Goal: Entertainment & Leisure: Browse casually

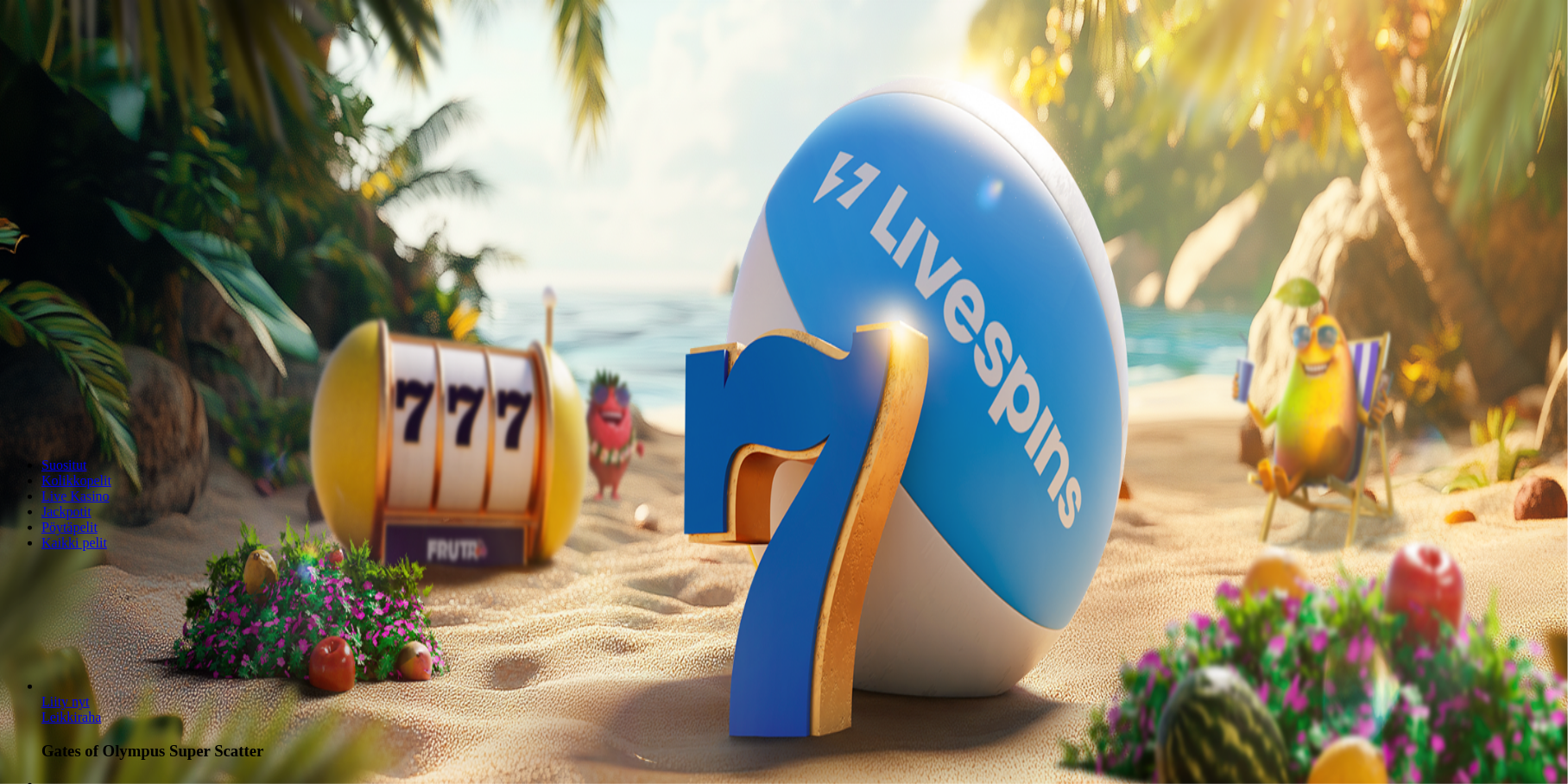
click at [101, 69] on span "Kirjaudu" at bounding box center [119, 63] width 42 height 13
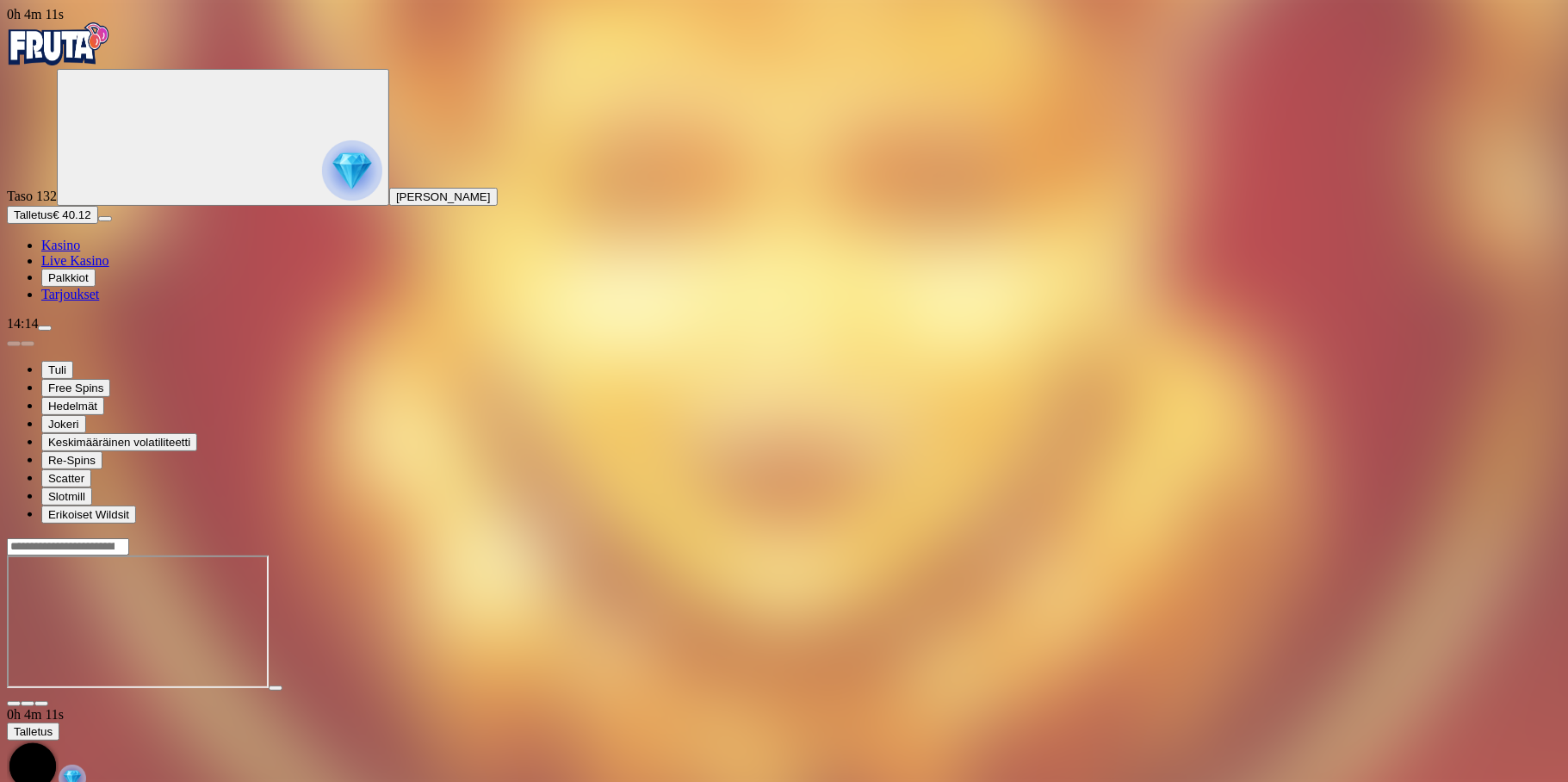
click at [14, 704] on span "close icon" at bounding box center [14, 704] width 0 height 0
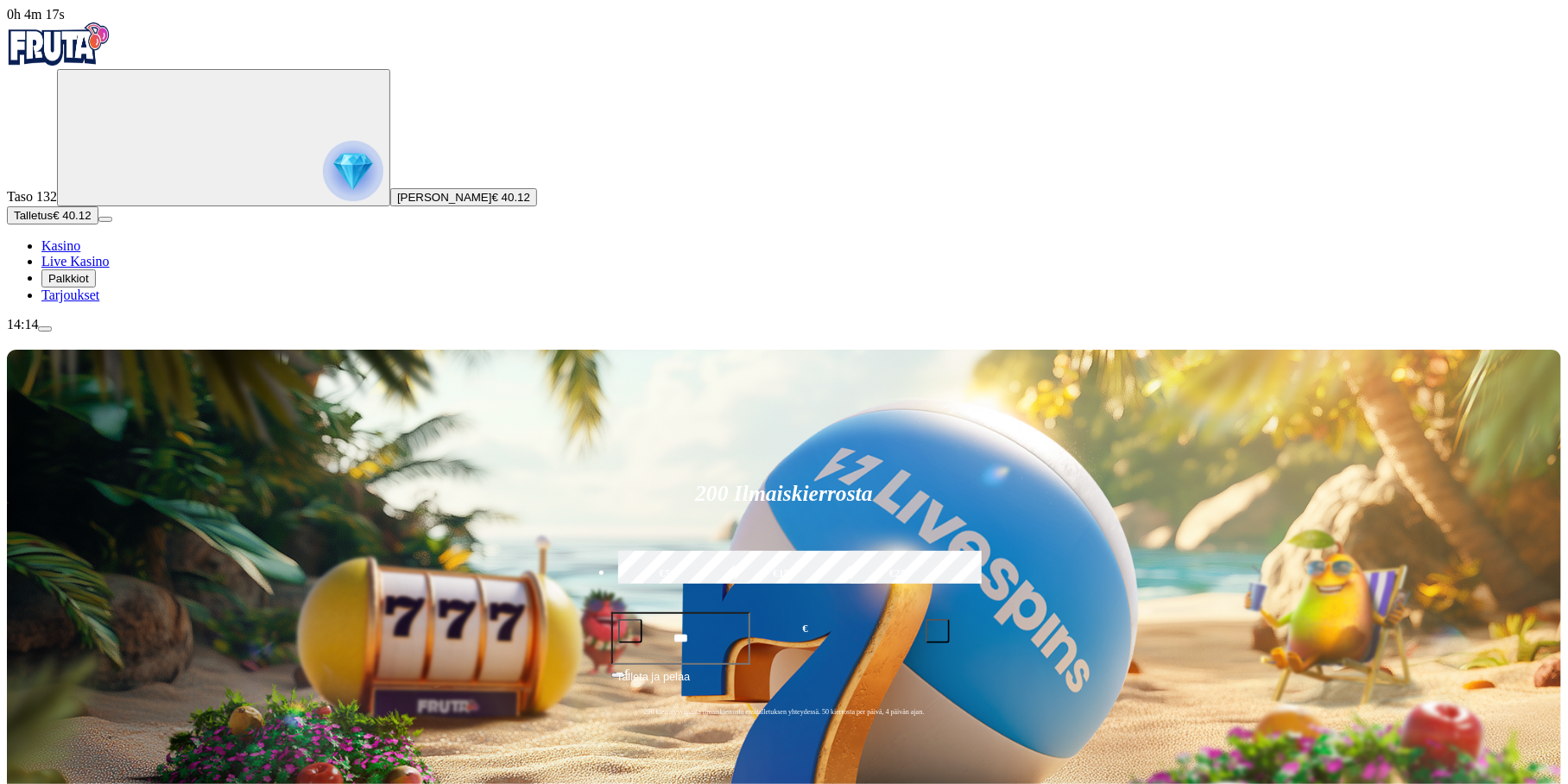
click at [323, 178] on img "Primary" at bounding box center [353, 171] width 60 height 60
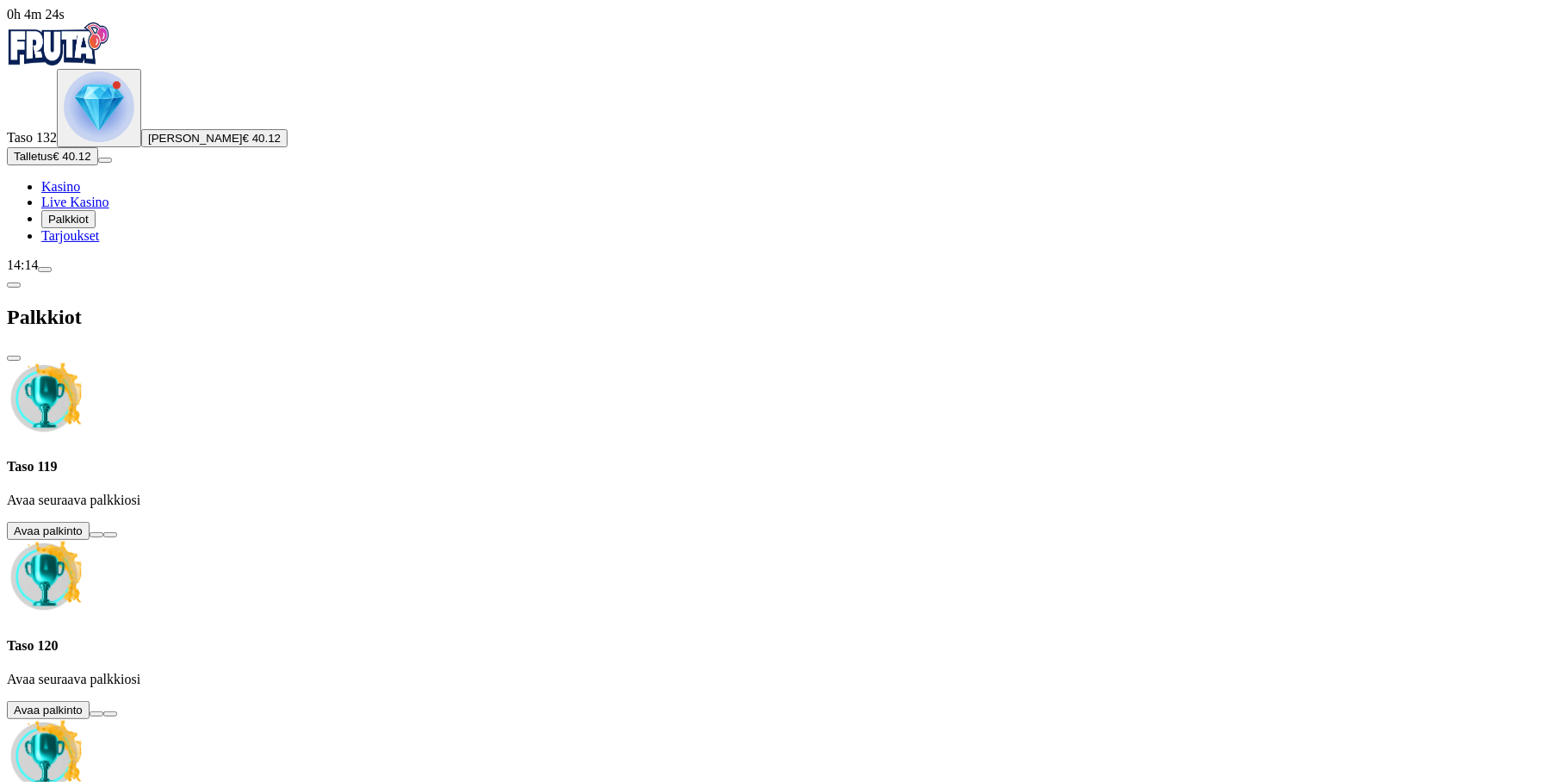
scroll to position [821, 0]
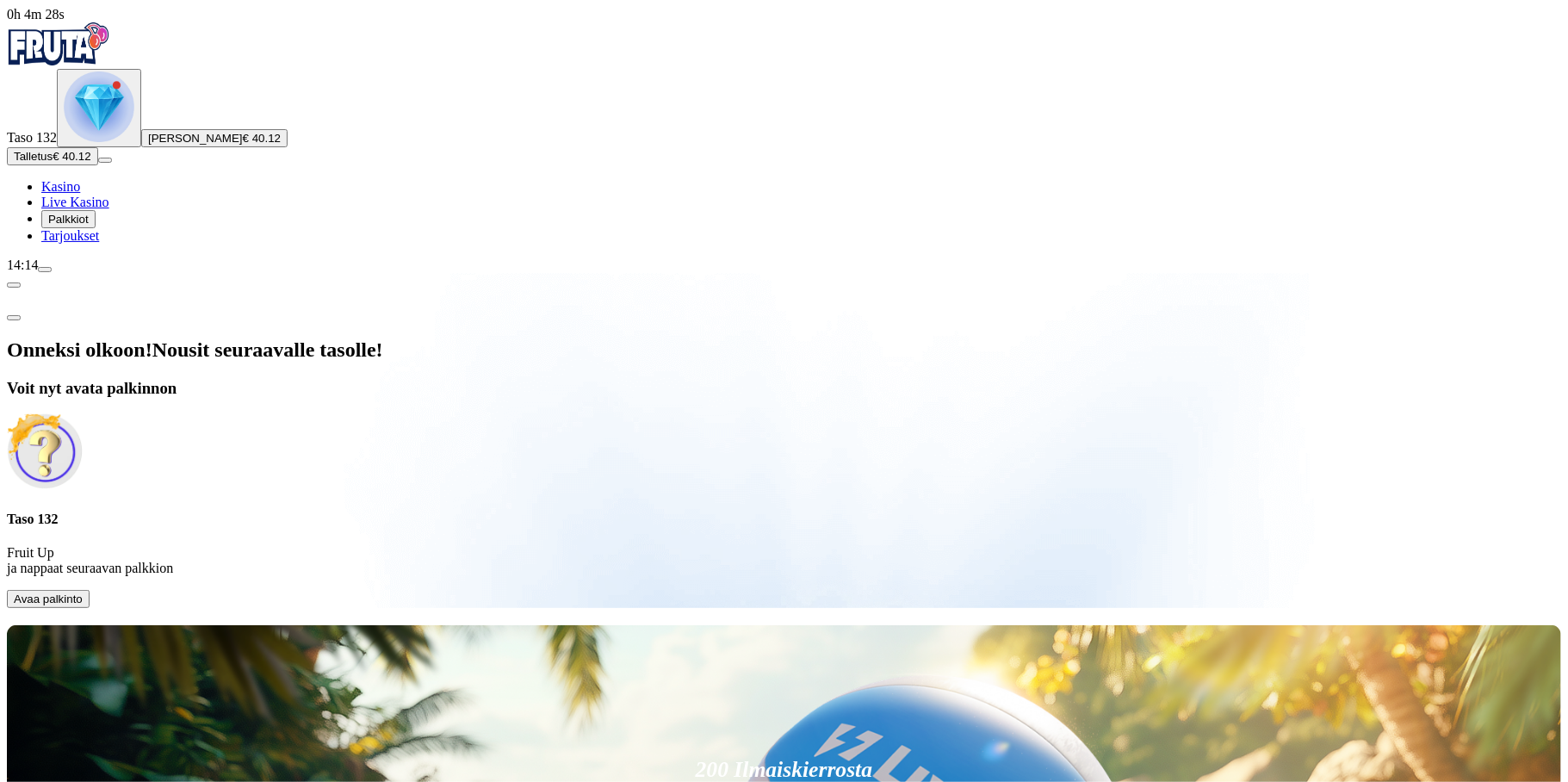
click at [82, 593] on span "Avaa palkinto" at bounding box center [49, 599] width 69 height 13
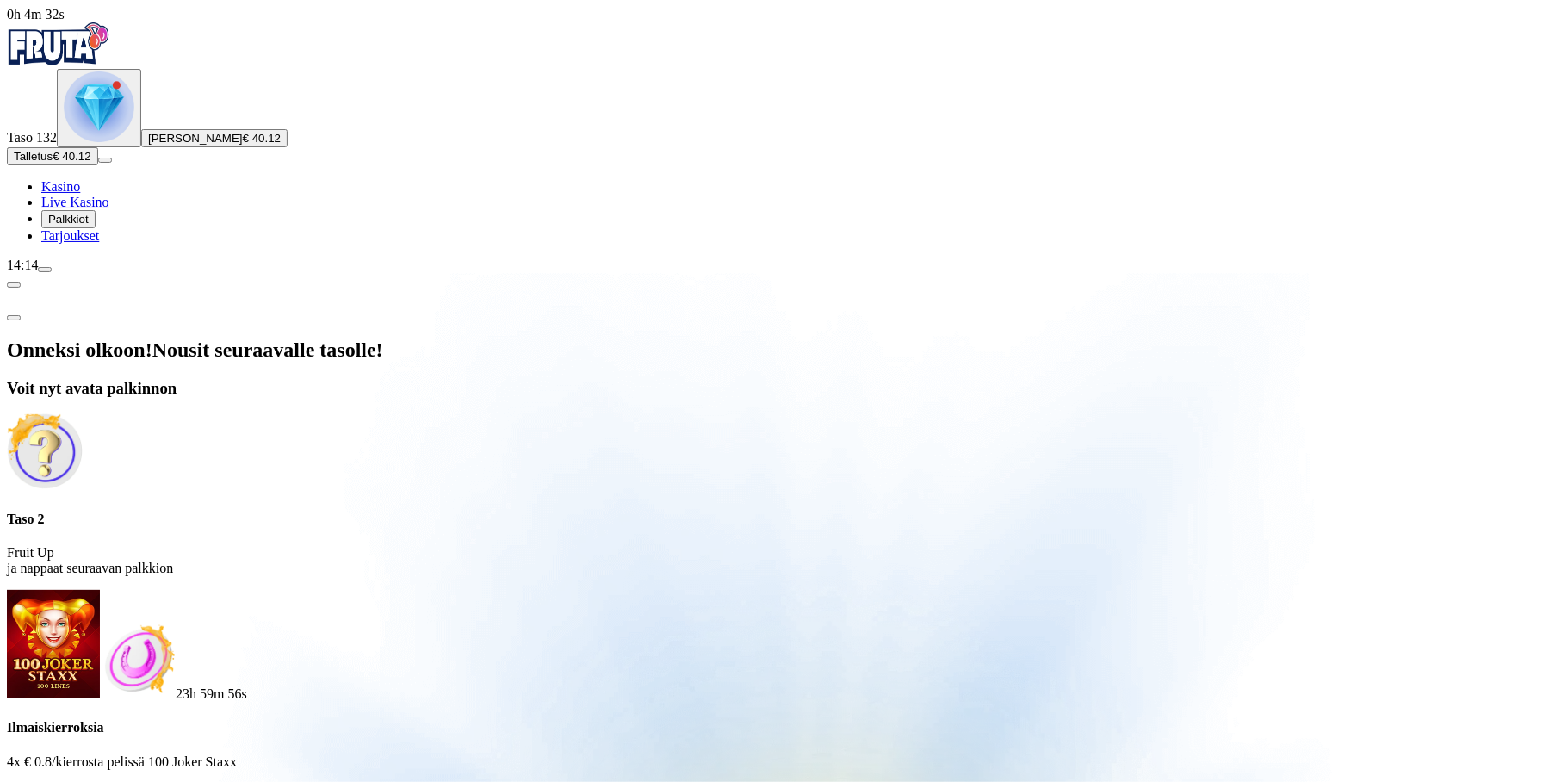
click at [82, 781] on button at bounding box center [76, 797] width 14 height 6
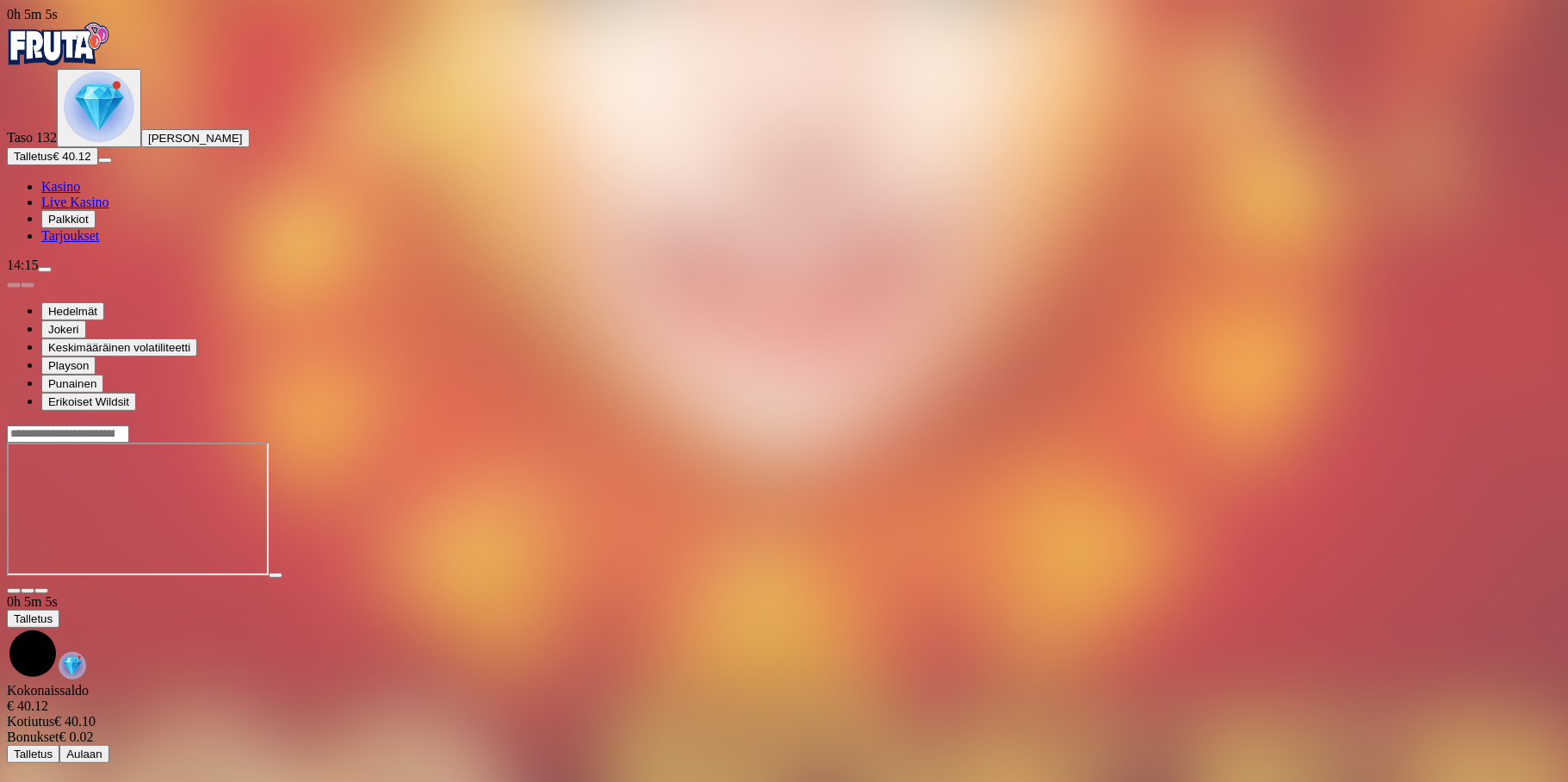
click at [111, 142] on img "Primary" at bounding box center [98, 106] width 70 height 70
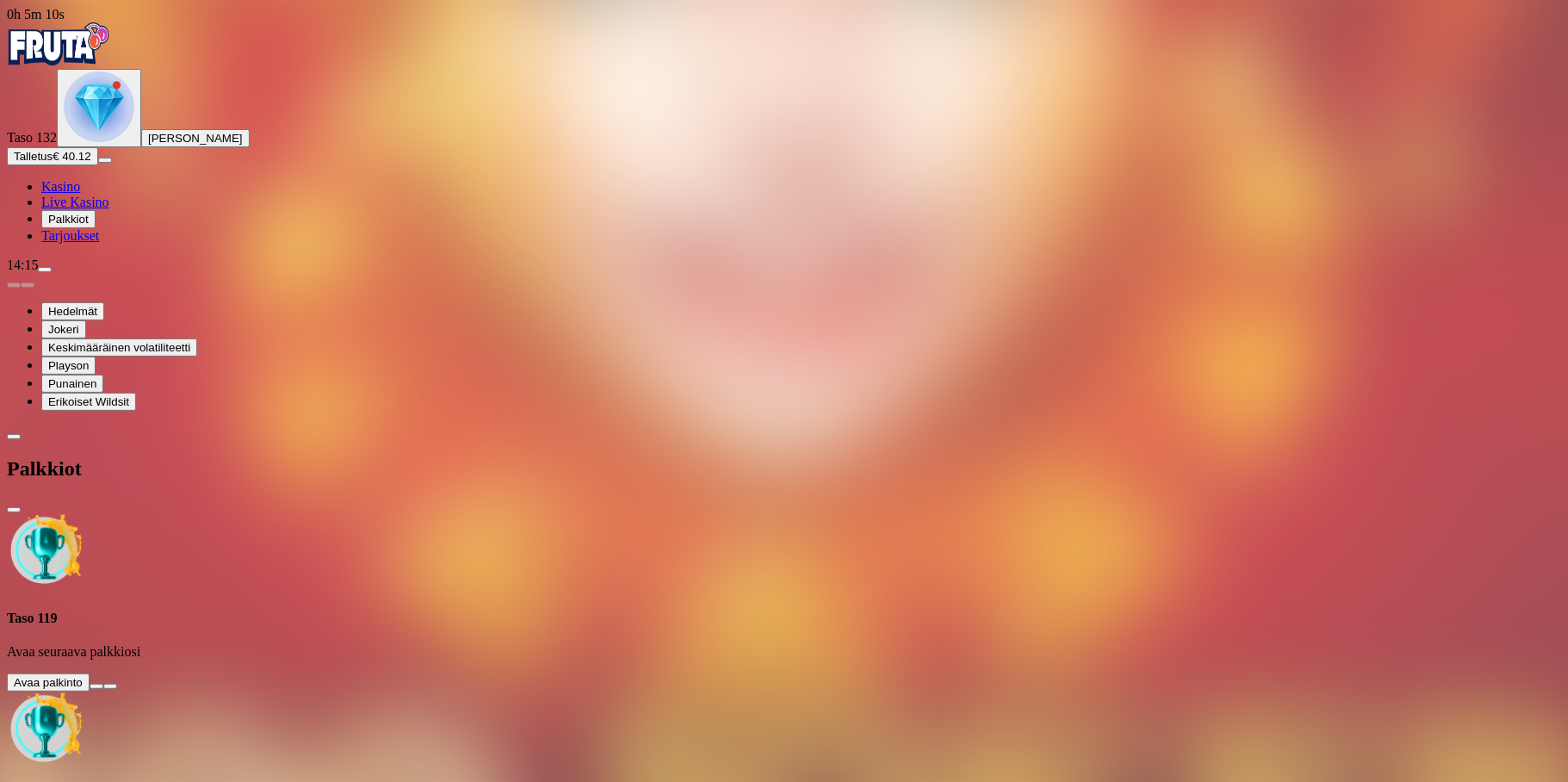
scroll to position [681, 0]
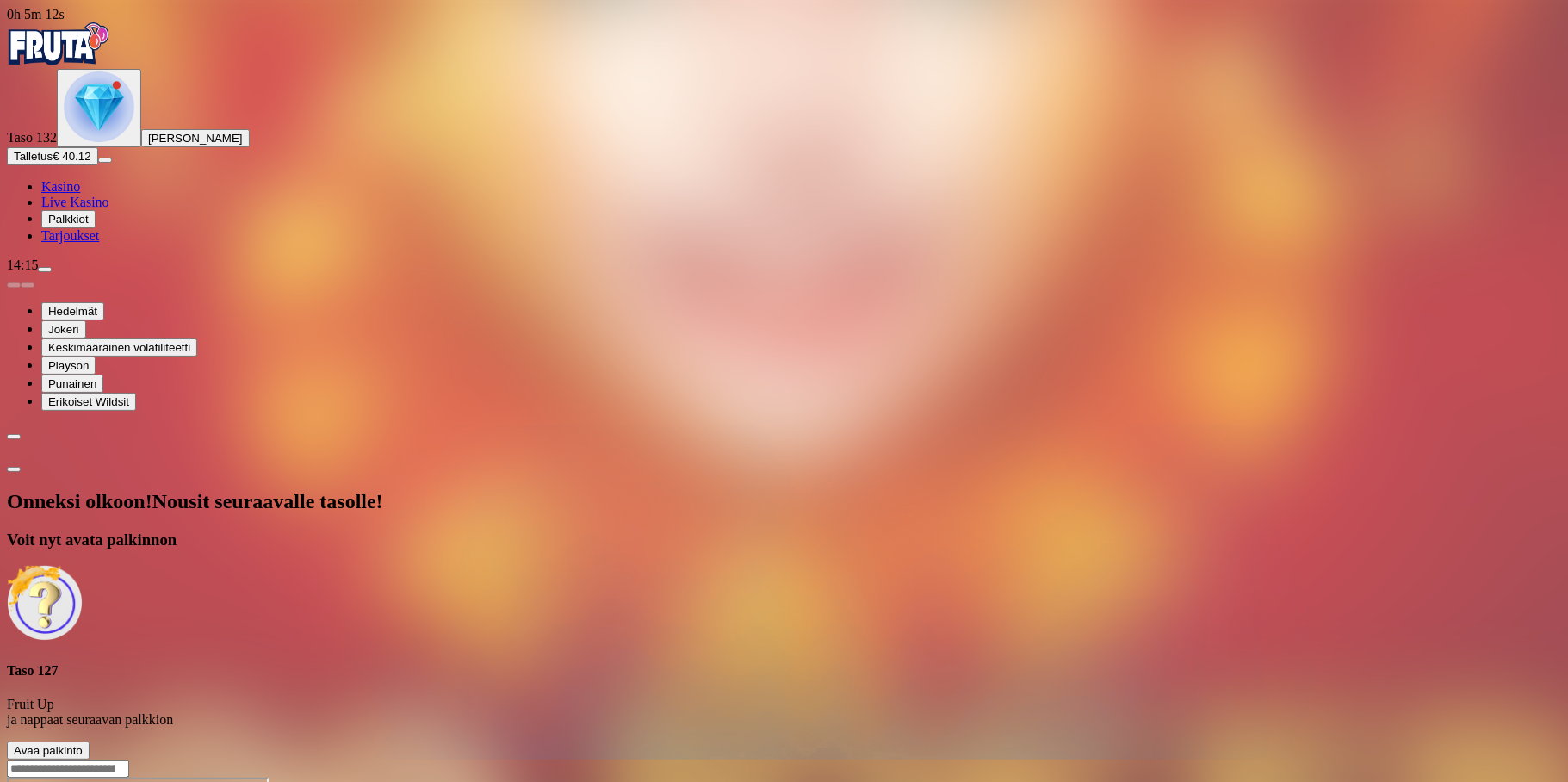
click at [82, 745] on span "Avaa palkinto" at bounding box center [49, 751] width 69 height 13
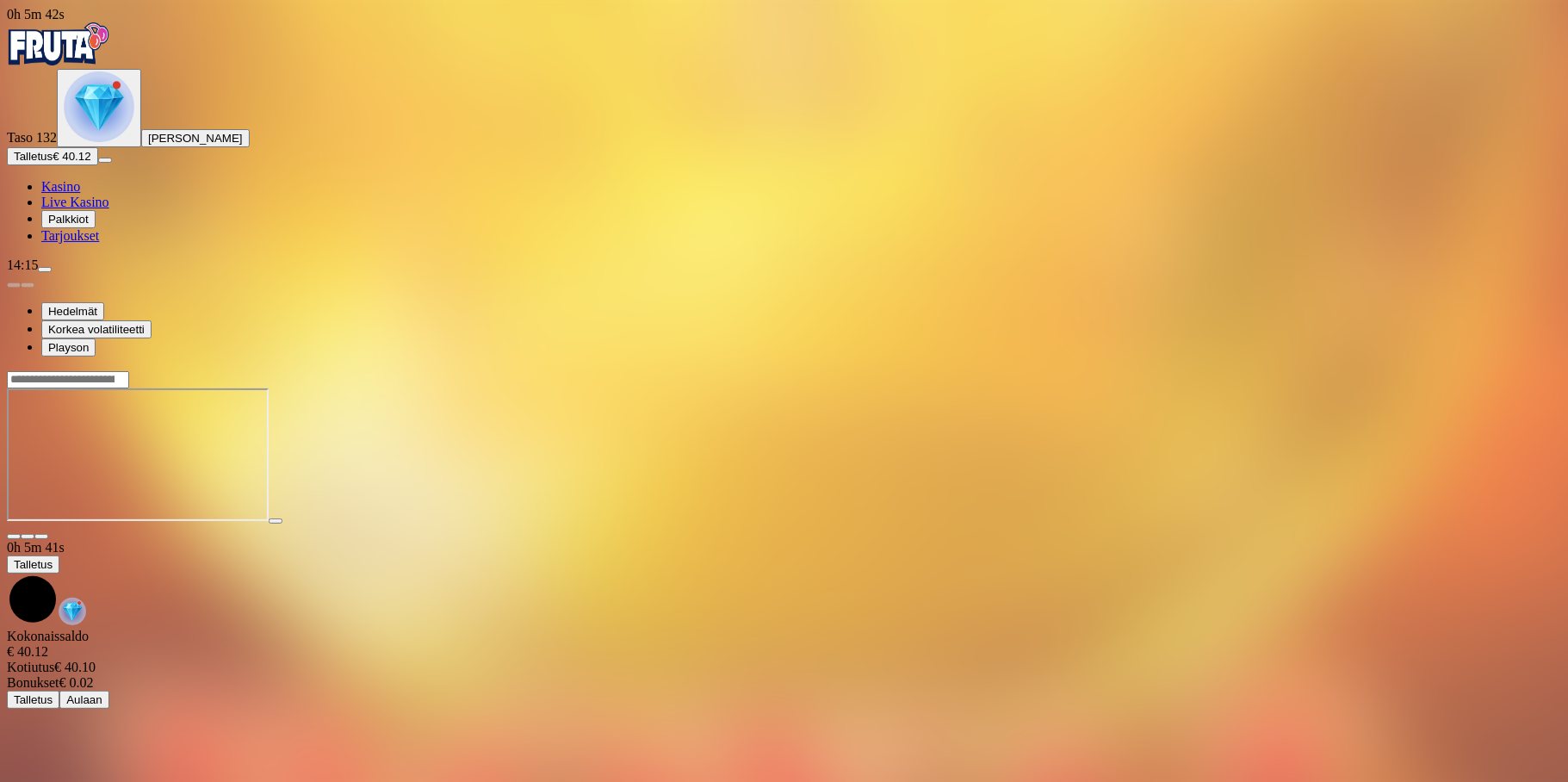
click at [82, 142] on img "Primary" at bounding box center [98, 106] width 70 height 70
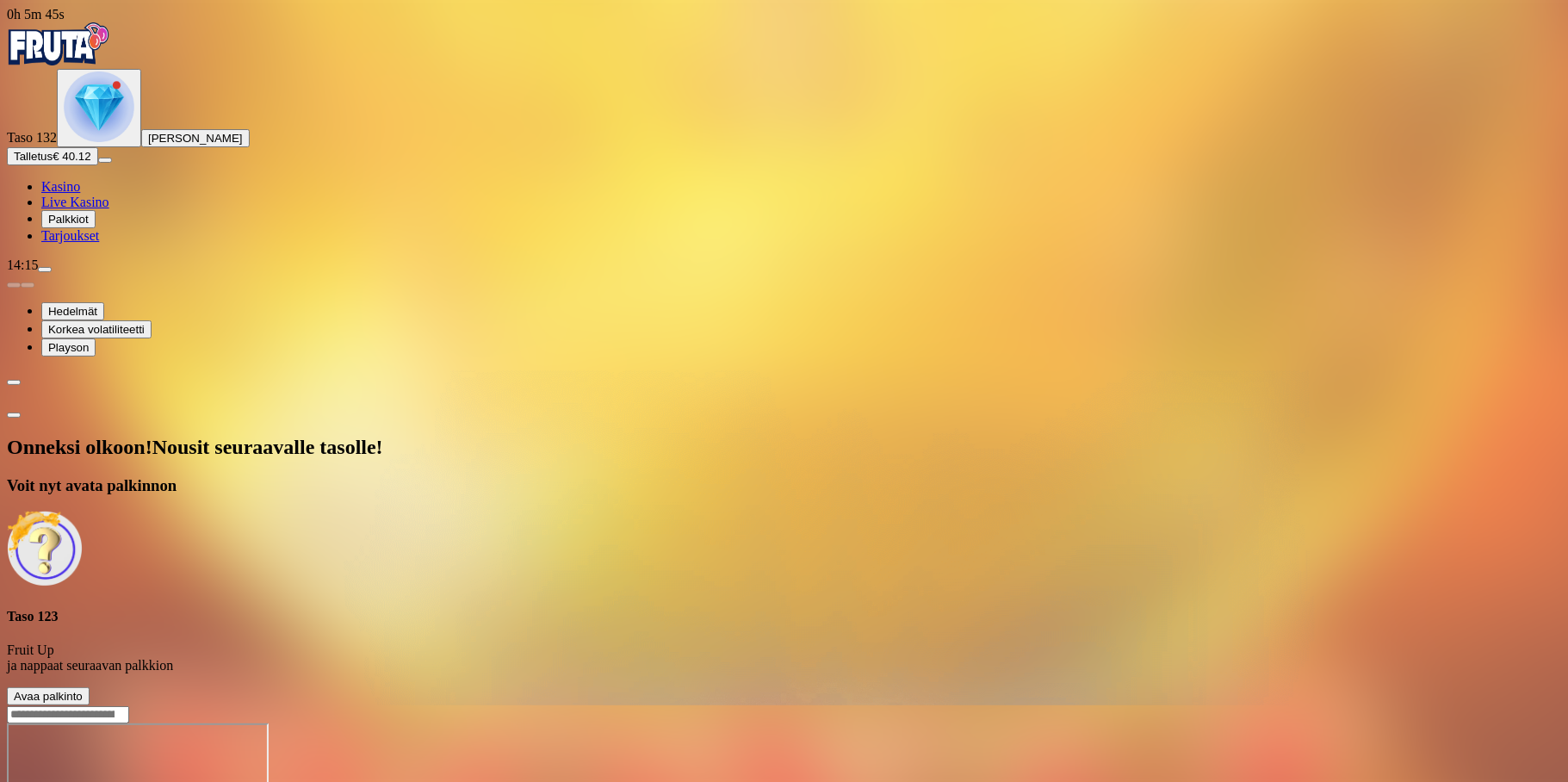
click at [82, 690] on span "Avaa palkinto" at bounding box center [49, 697] width 69 height 13
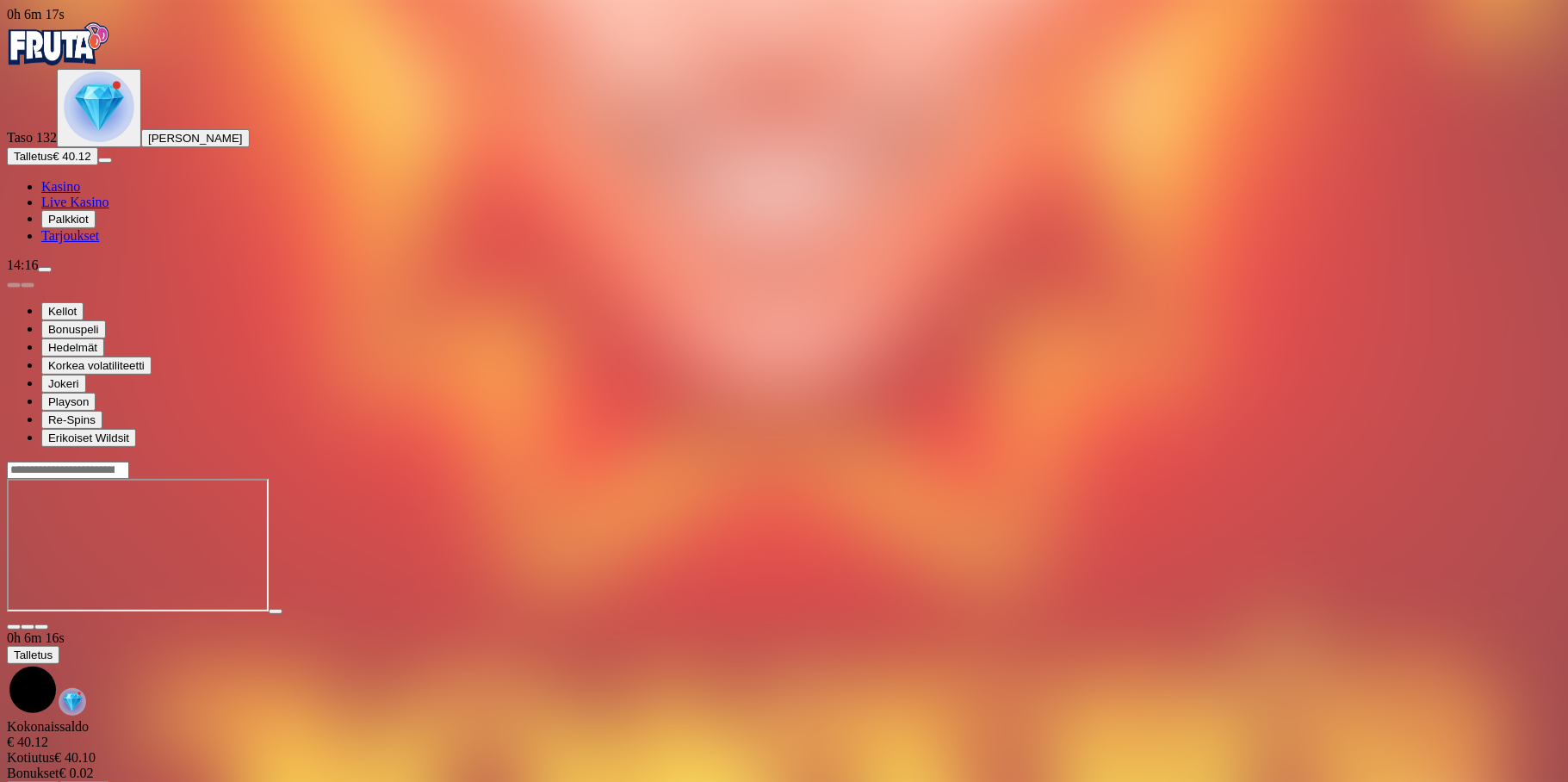
click at [95, 142] on img "Primary" at bounding box center [98, 106] width 70 height 70
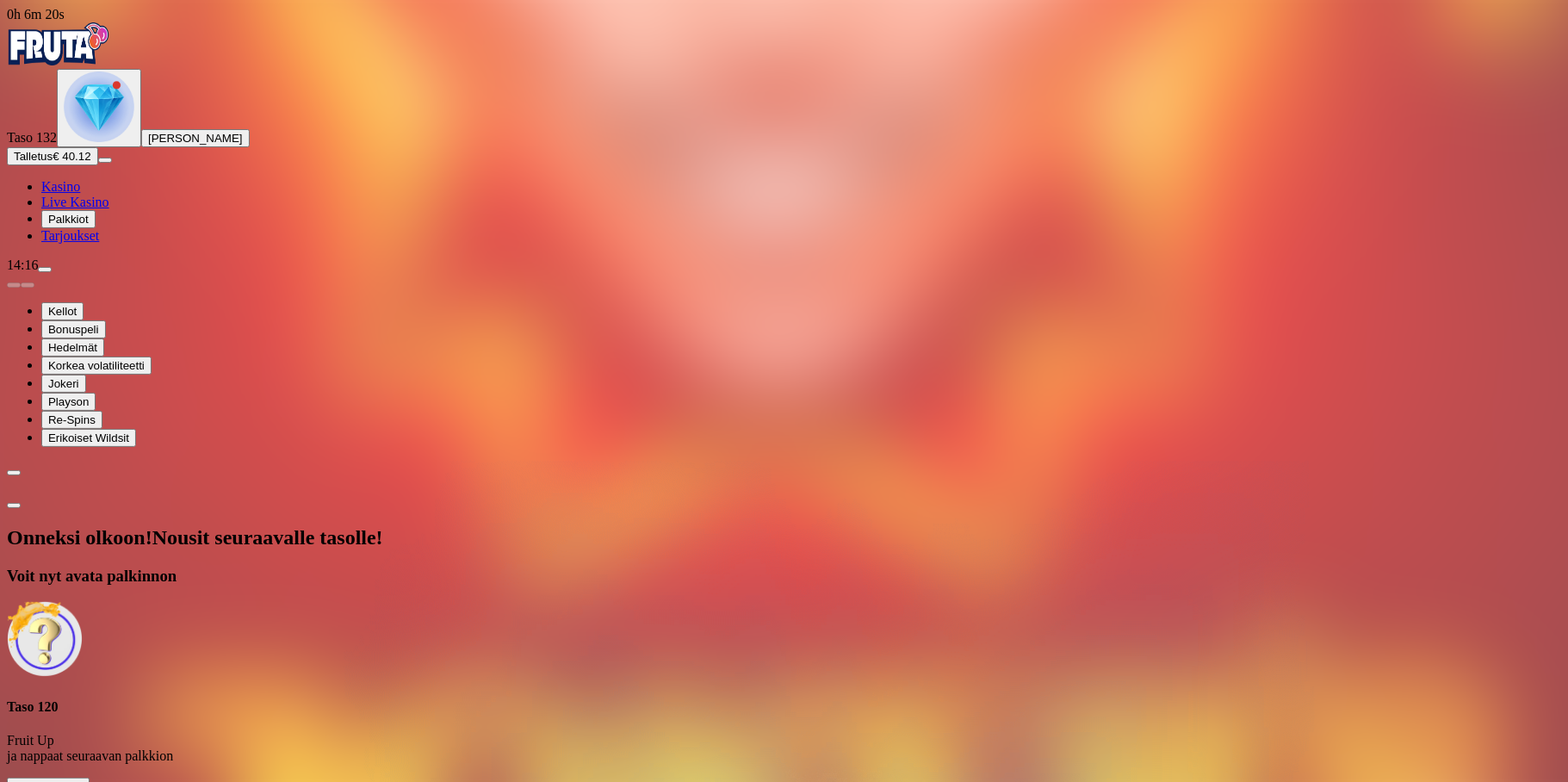
click at [82, 781] on span "Avaa palkinto" at bounding box center [49, 788] width 69 height 13
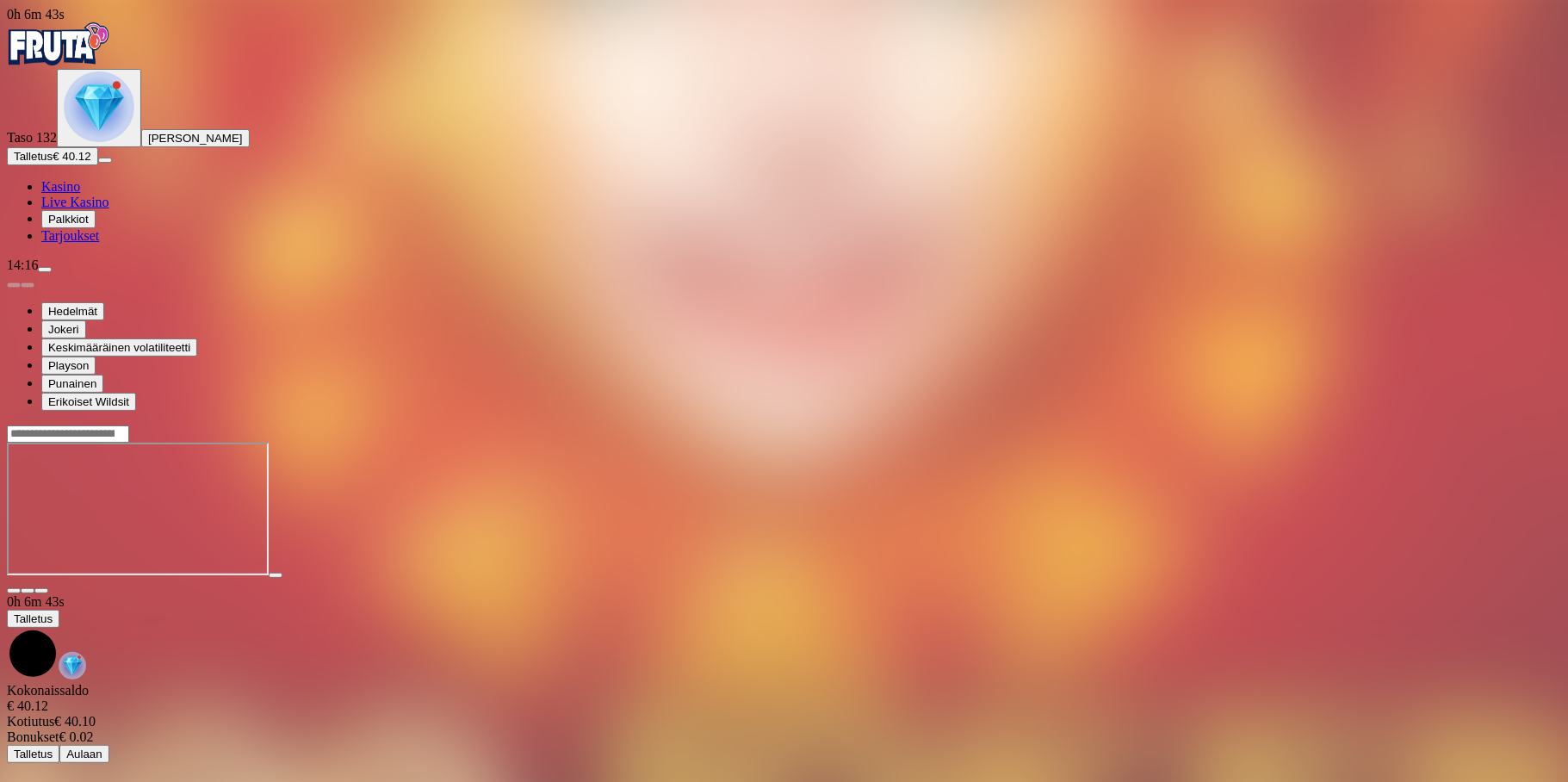
click at [104, 142] on img "Primary" at bounding box center [98, 106] width 70 height 70
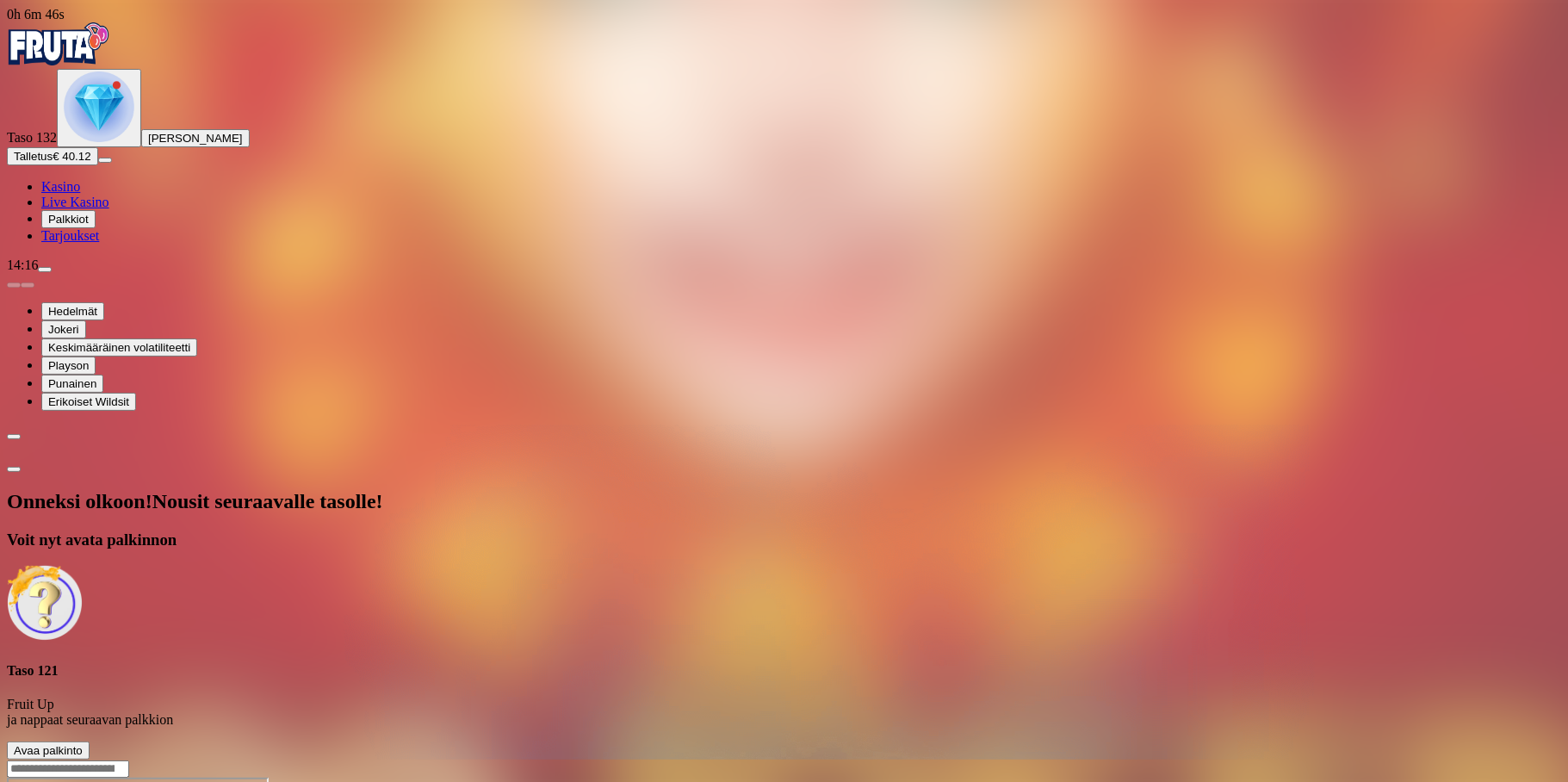
click at [82, 745] on span "Avaa palkinto" at bounding box center [49, 751] width 69 height 13
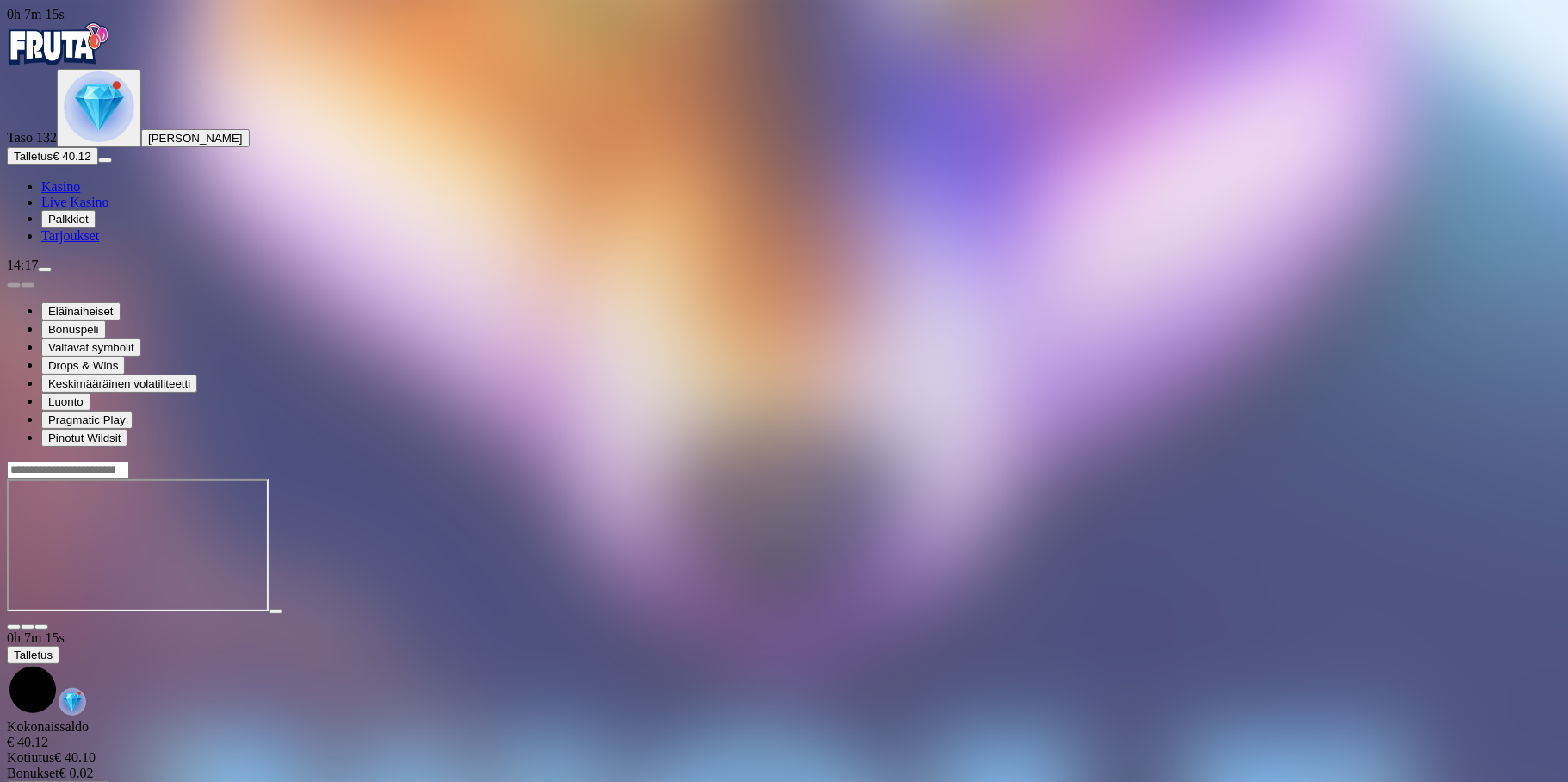
click at [95, 142] on img "Primary" at bounding box center [98, 106] width 70 height 70
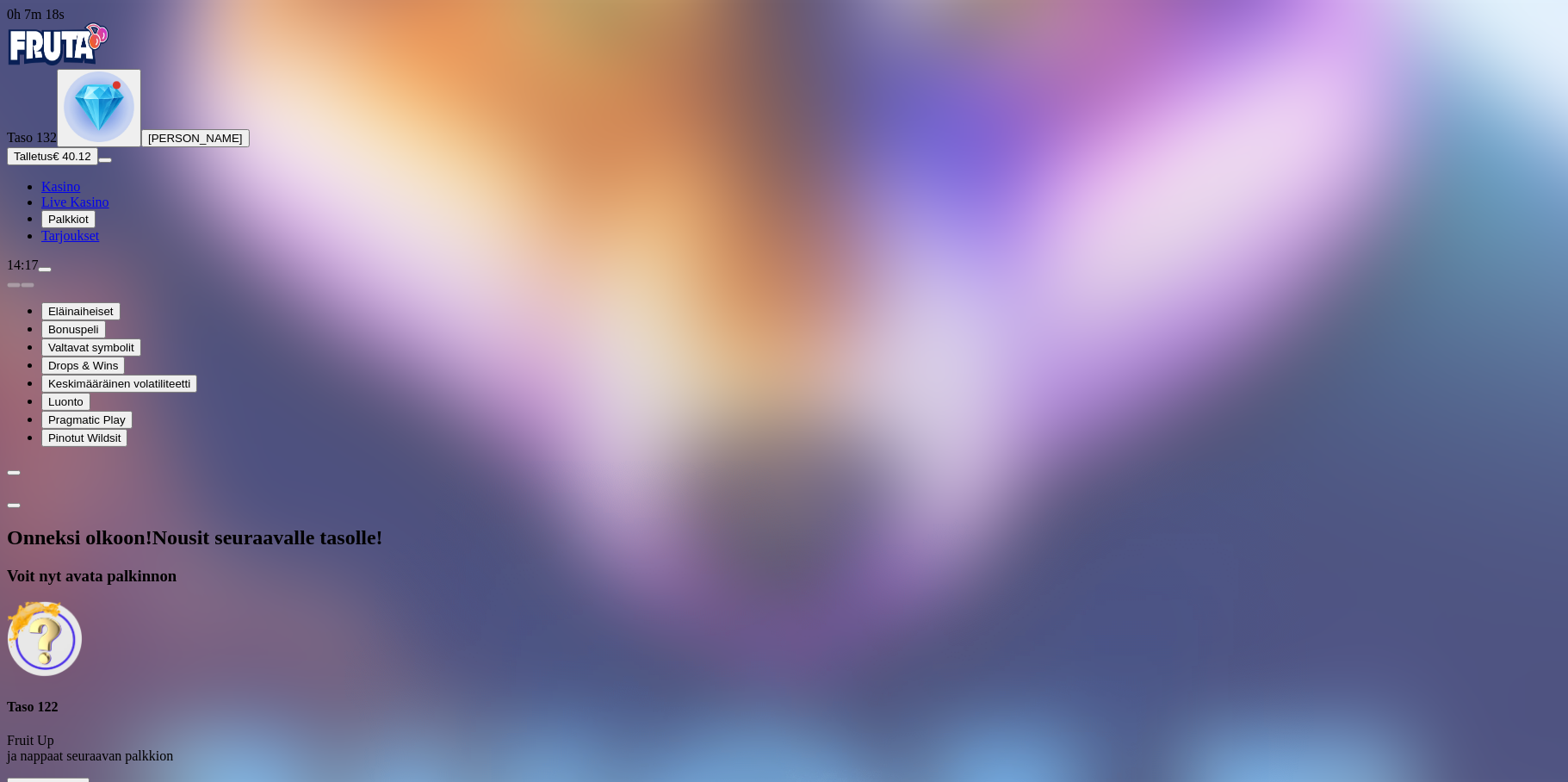
click at [82, 781] on span "Avaa palkinto" at bounding box center [49, 788] width 69 height 13
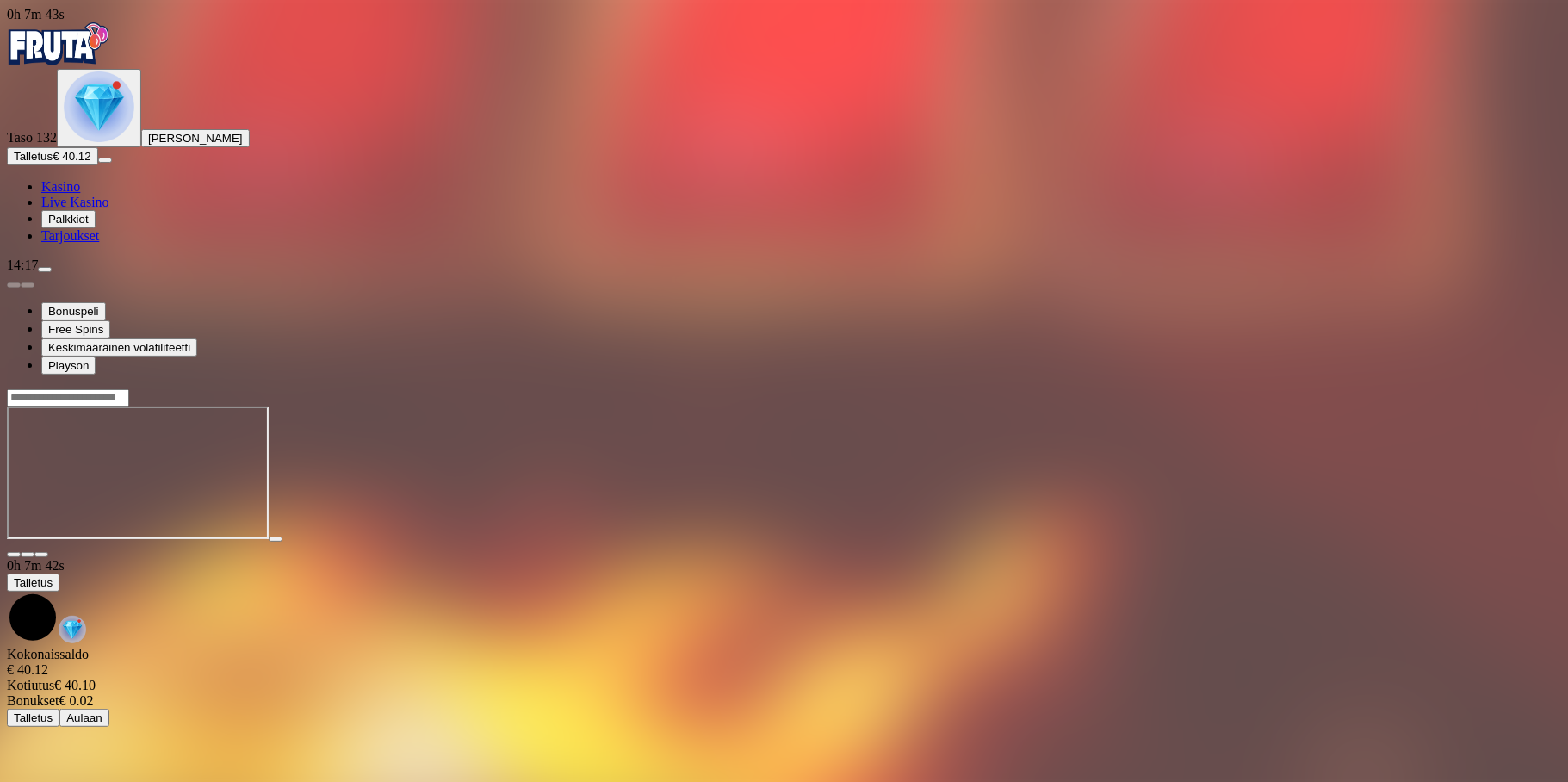
click at [106, 142] on img "Primary" at bounding box center [98, 106] width 70 height 70
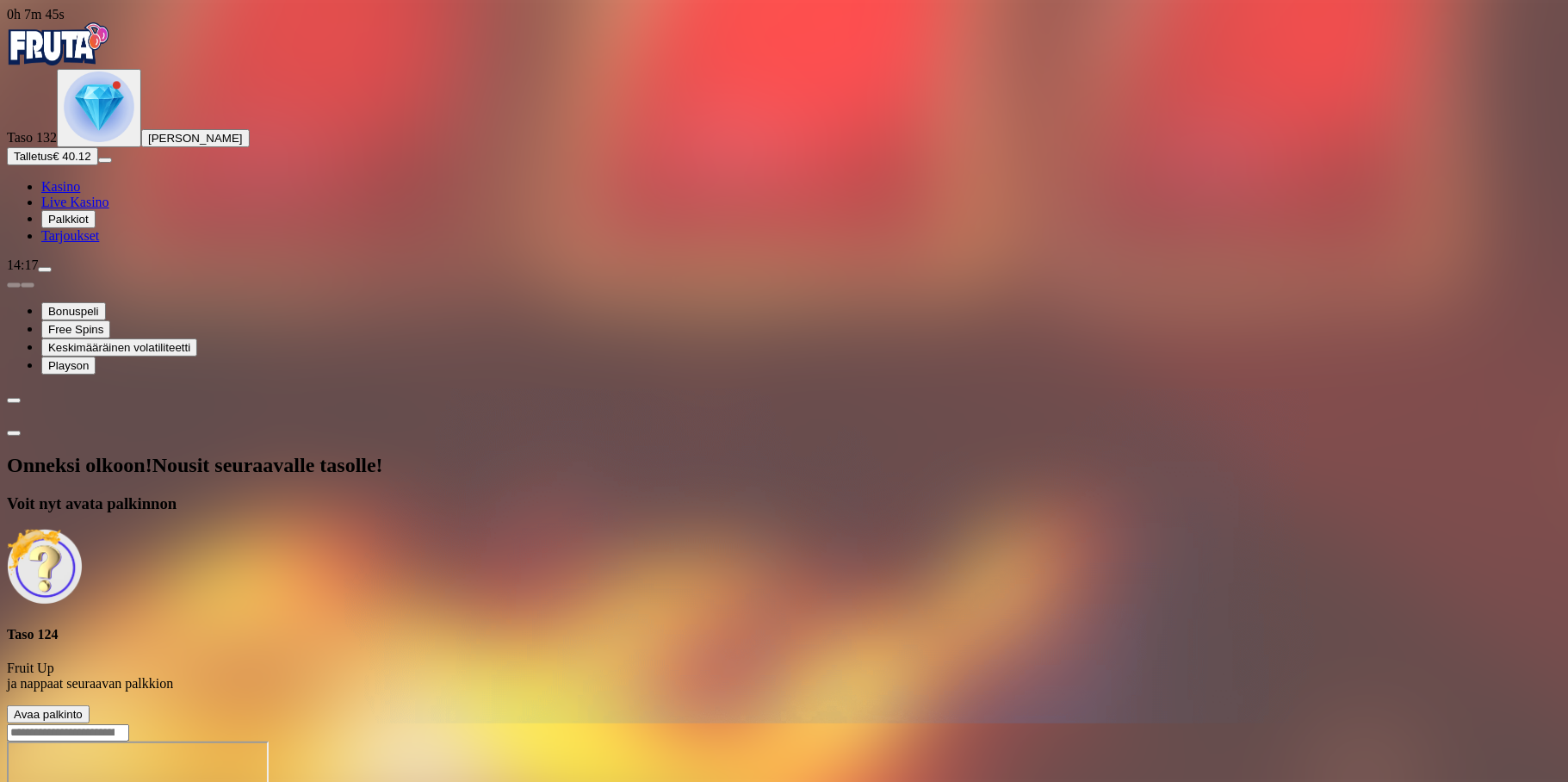
click at [82, 708] on span "Avaa palkinto" at bounding box center [49, 715] width 69 height 13
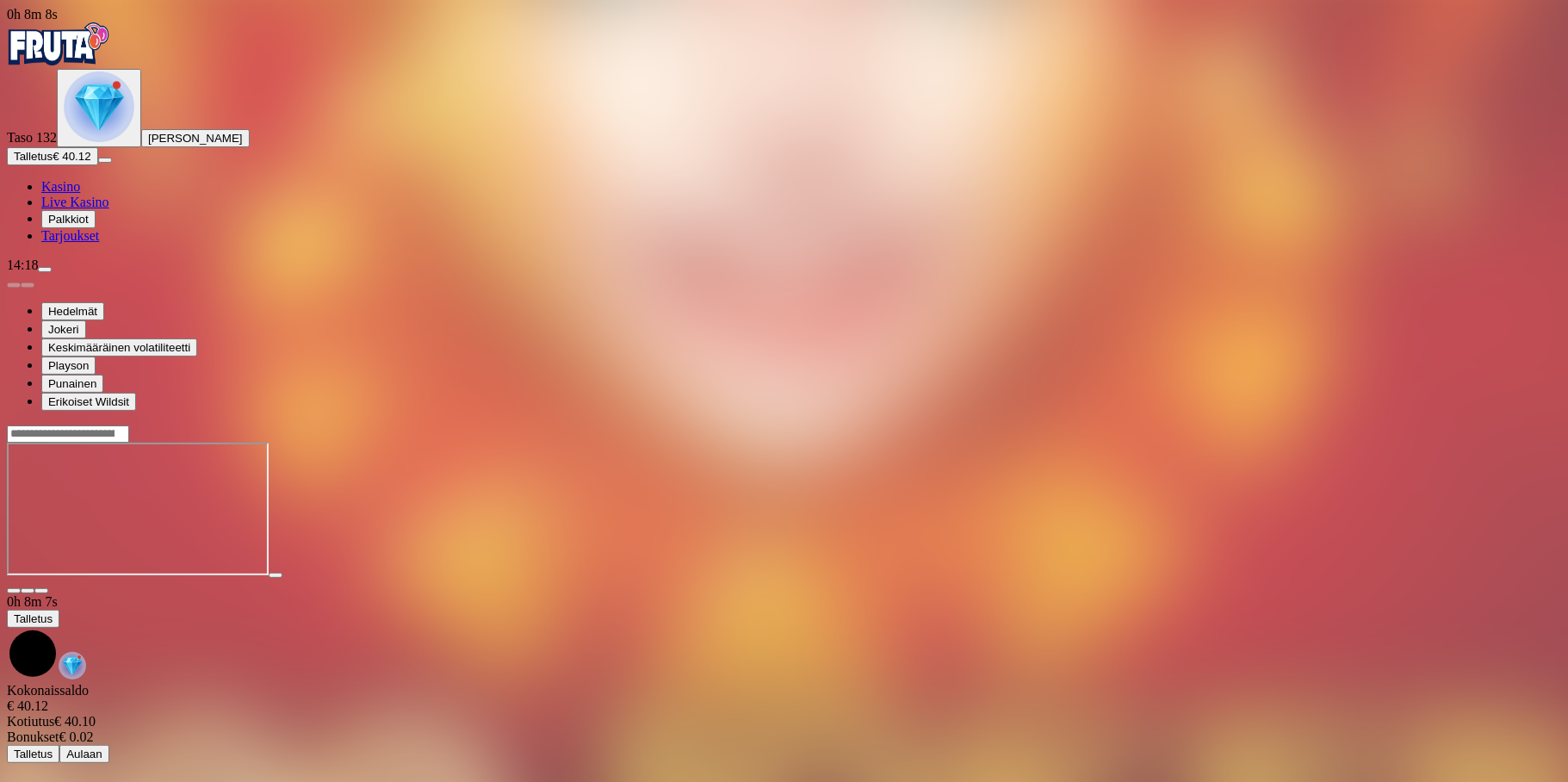
click at [83, 142] on img "Primary" at bounding box center [98, 106] width 70 height 70
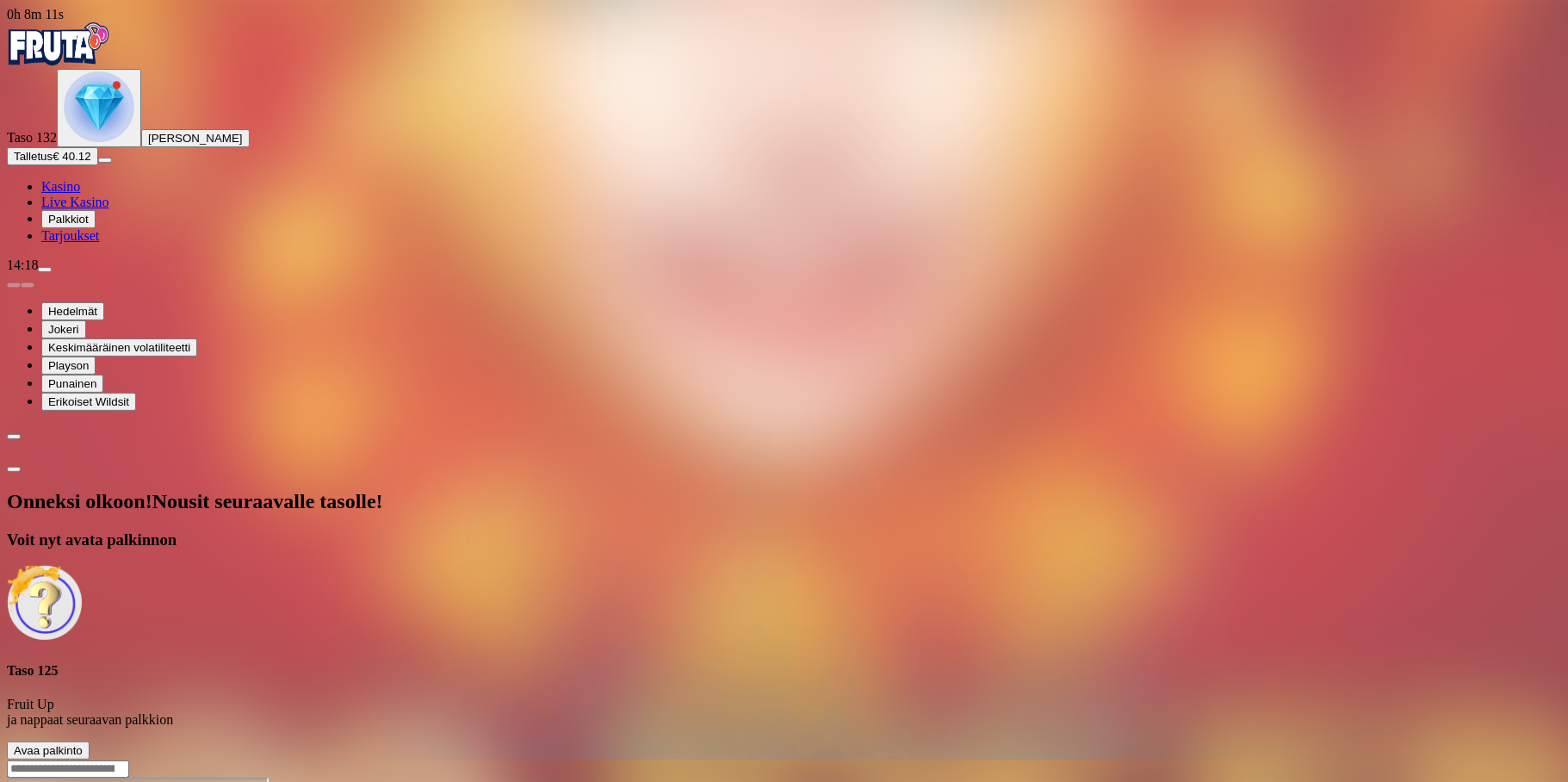
click at [82, 745] on span "Avaa palkinto" at bounding box center [49, 751] width 69 height 13
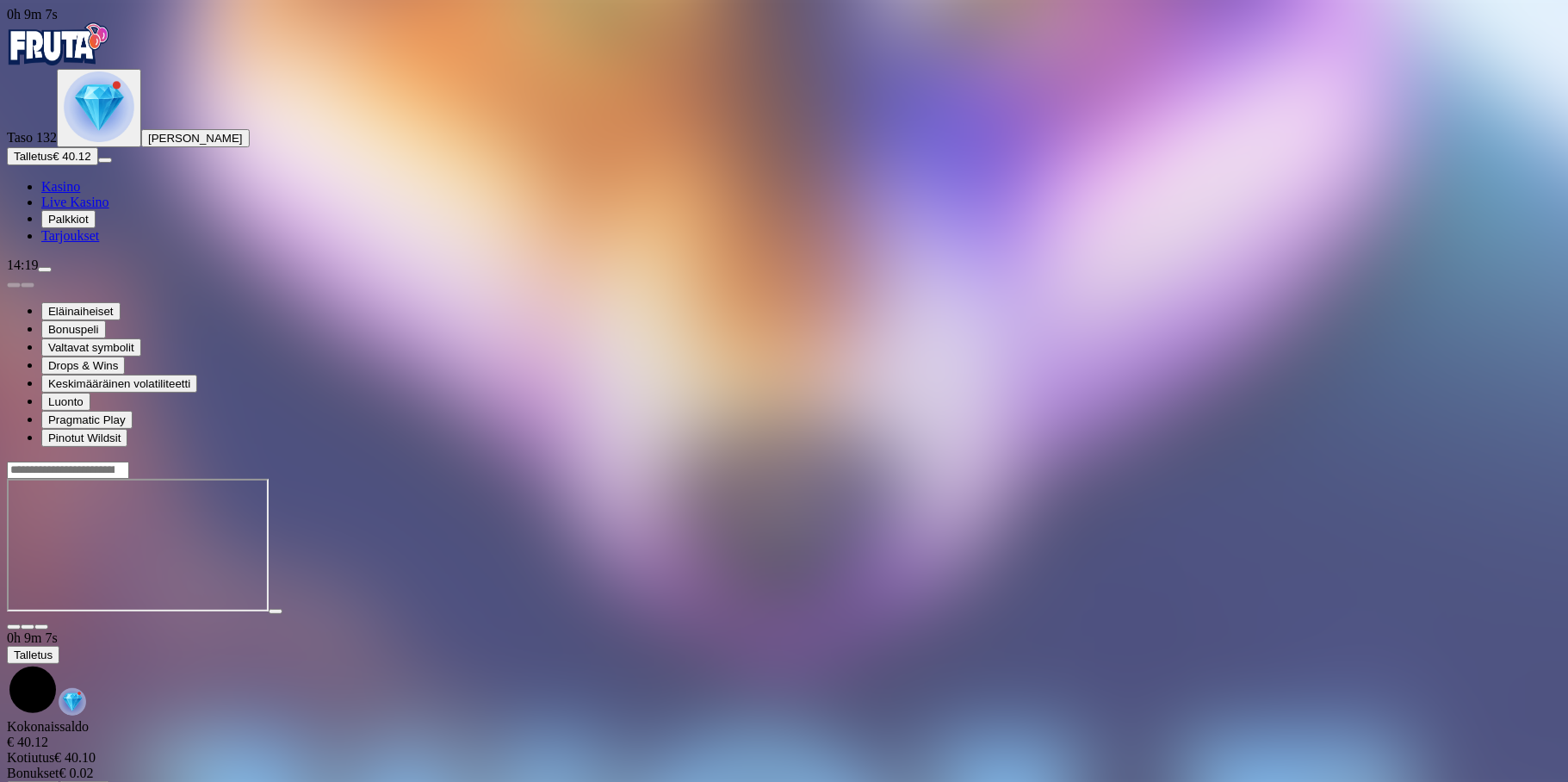
click at [14, 627] on span "close icon" at bounding box center [14, 627] width 0 height 0
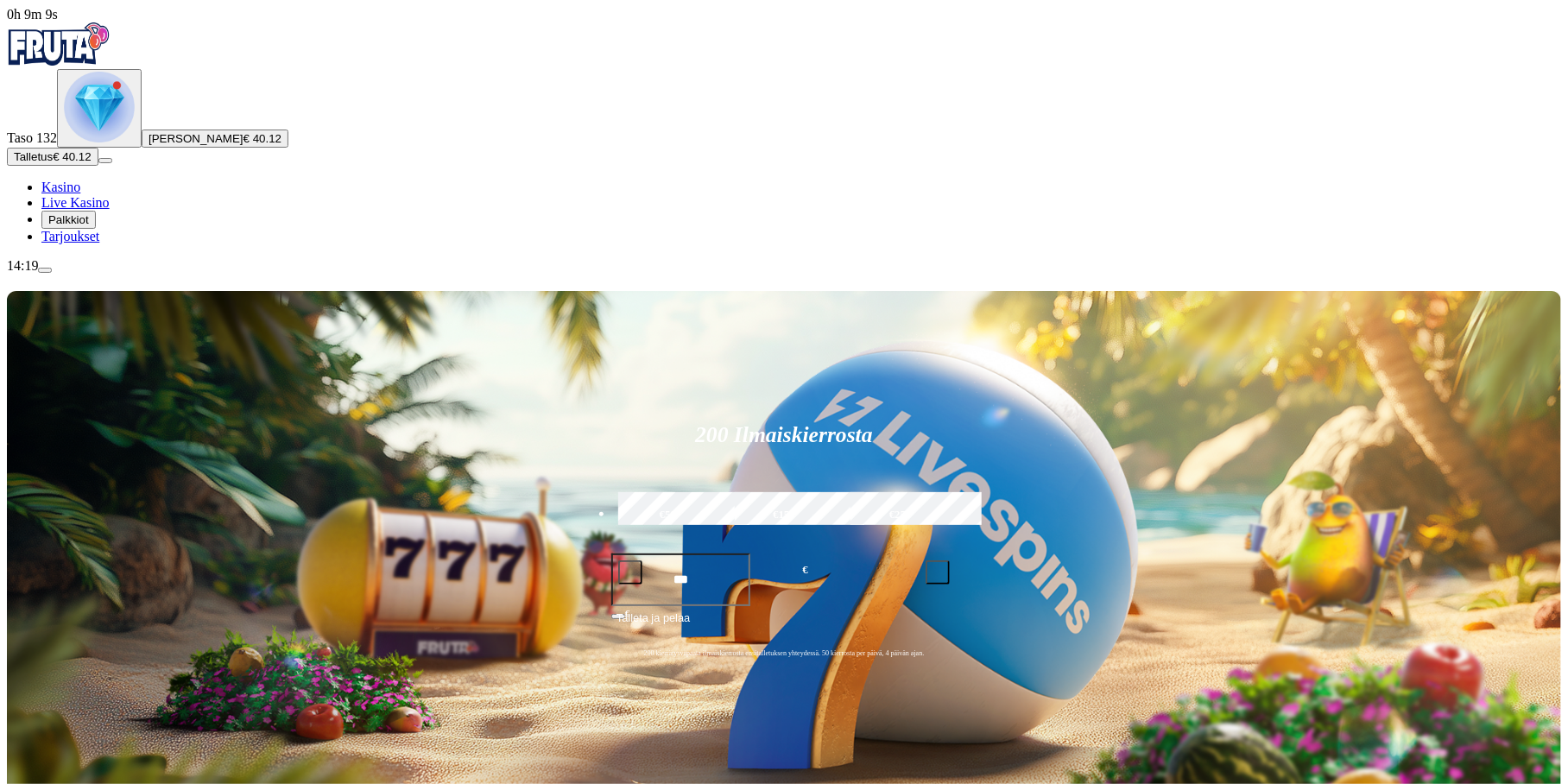
click at [101, 143] on img "Primary" at bounding box center [99, 106] width 70 height 70
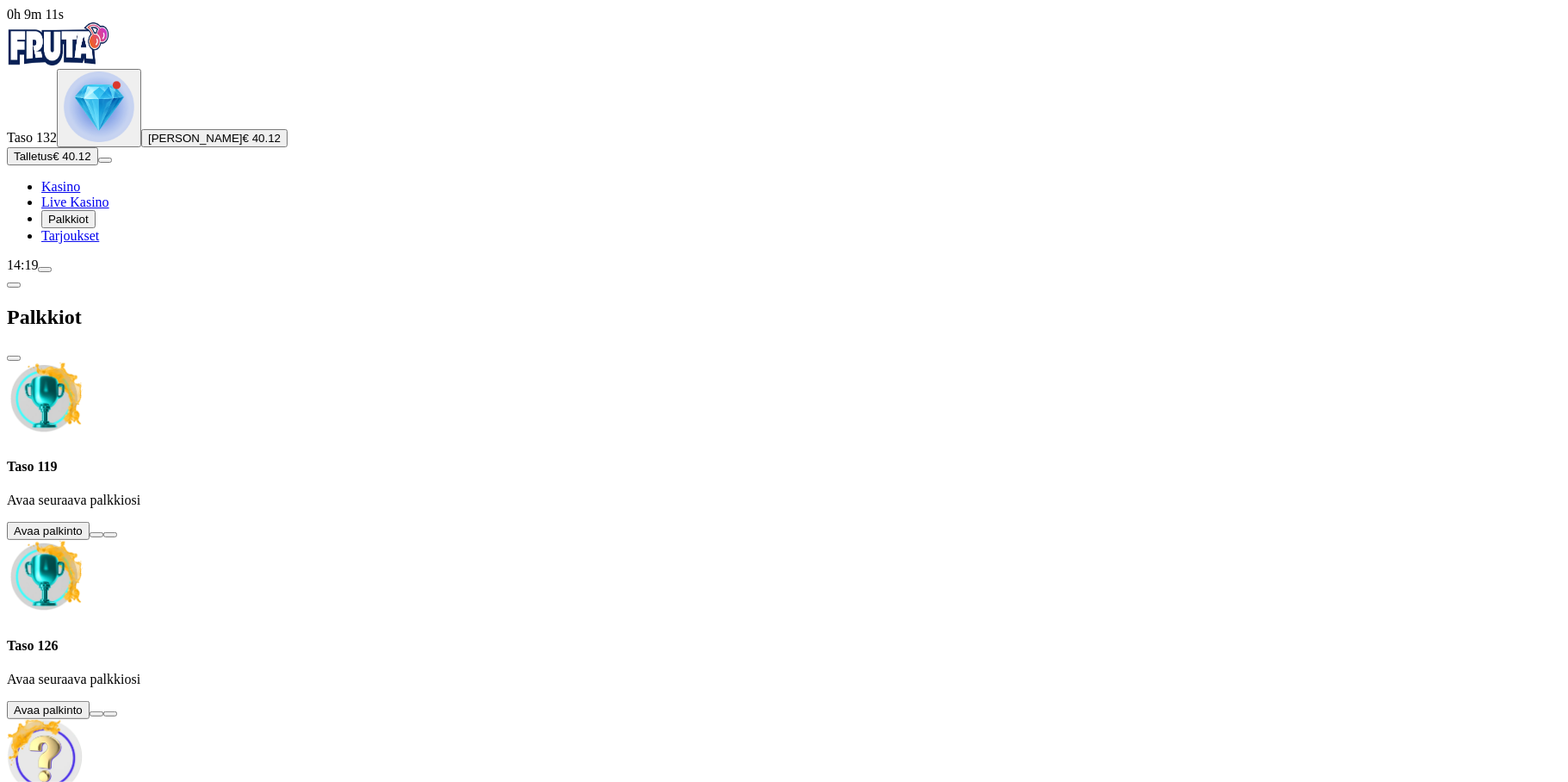
click at [103, 712] on button at bounding box center [96, 715] width 14 height 6
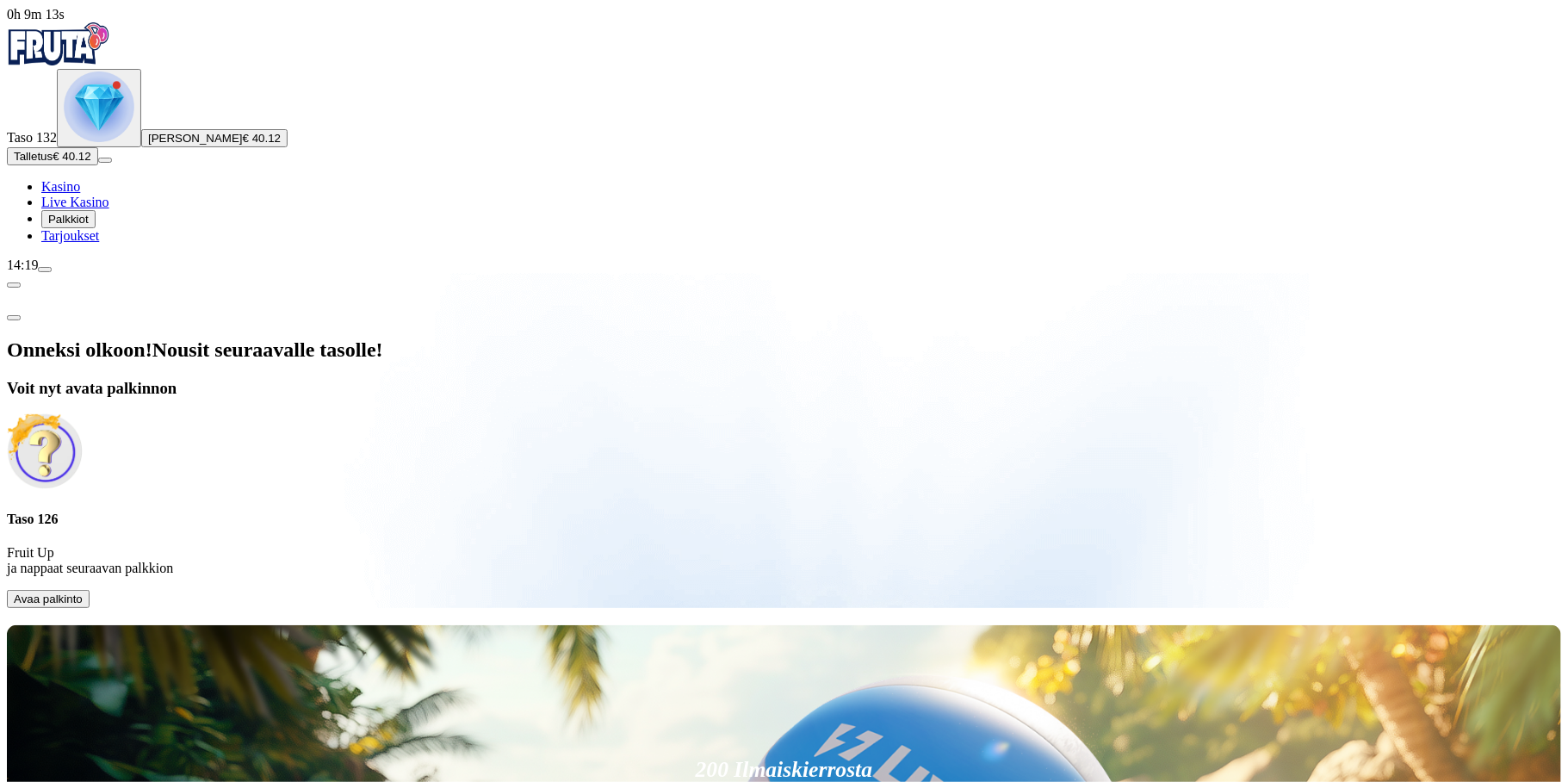
click at [82, 593] on span "Avaa palkinto" at bounding box center [49, 599] width 69 height 13
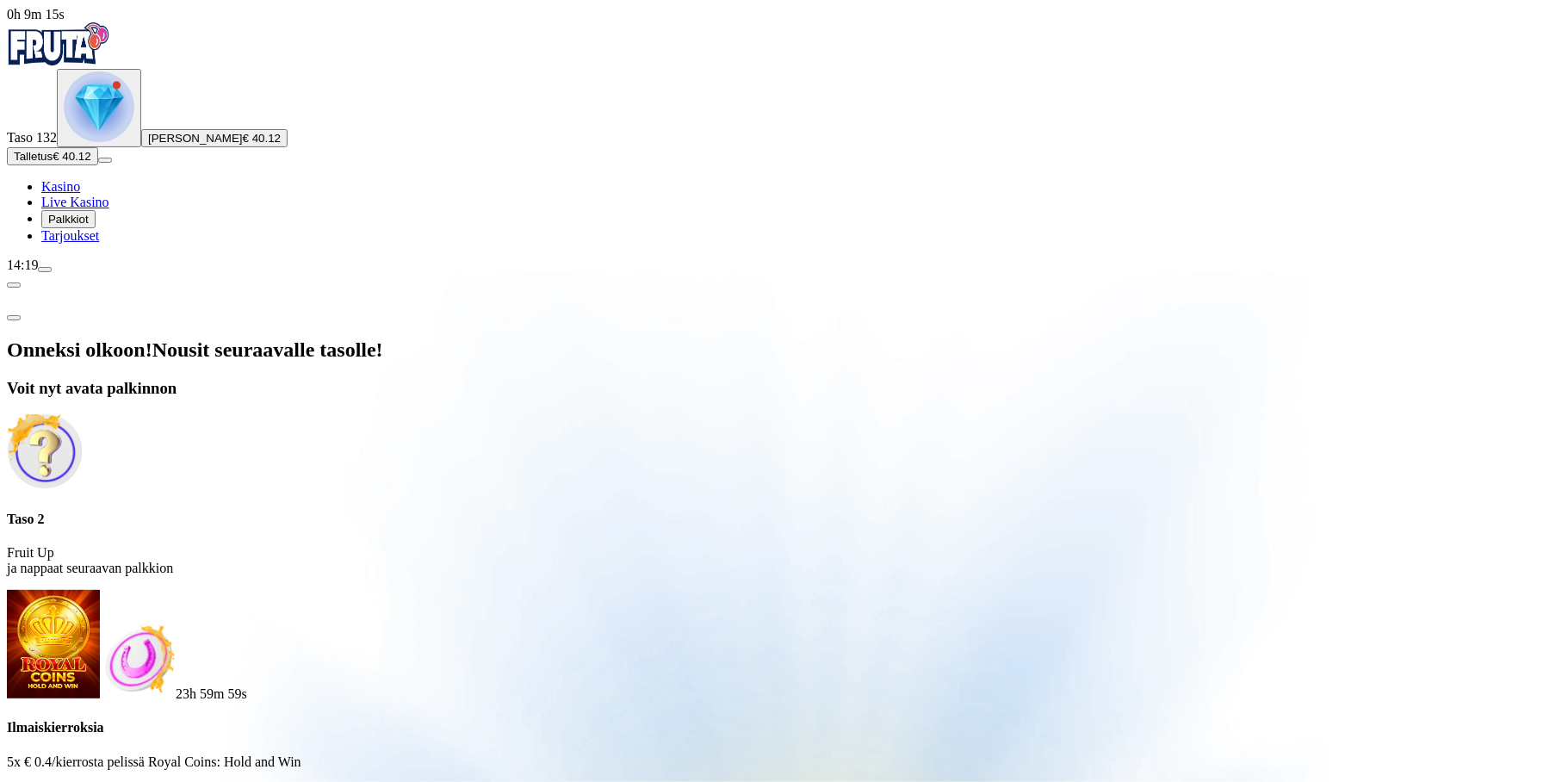
click at [82, 781] on button at bounding box center [76, 797] width 14 height 6
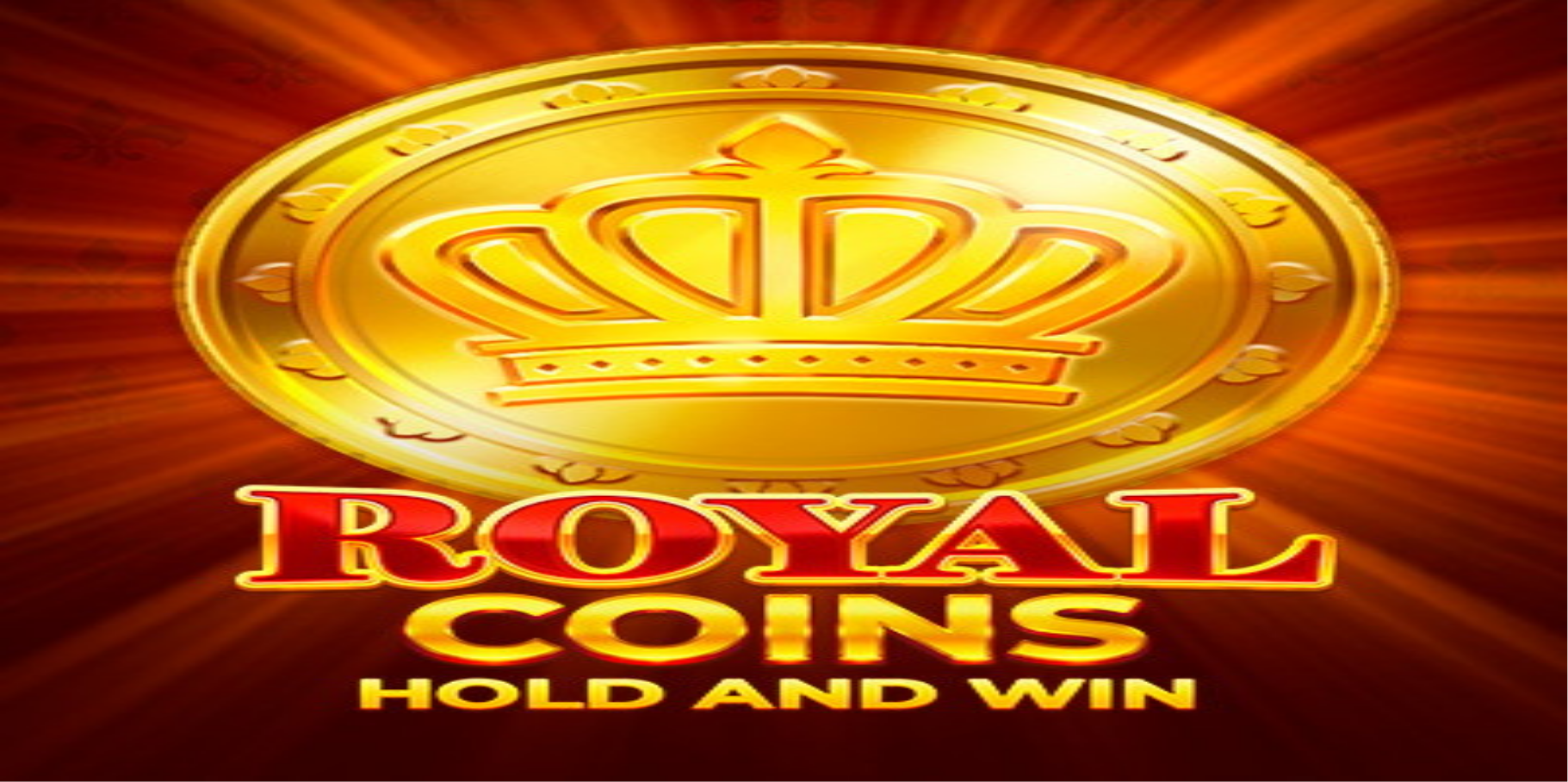
click at [95, 142] on img "Primary" at bounding box center [98, 106] width 70 height 70
click at [103, 630] on button at bounding box center [96, 633] width 14 height 6
click at [90, 687] on button "Avaa palkinto" at bounding box center [48, 696] width 82 height 18
click at [322, 197] on img "Primary" at bounding box center [352, 170] width 60 height 60
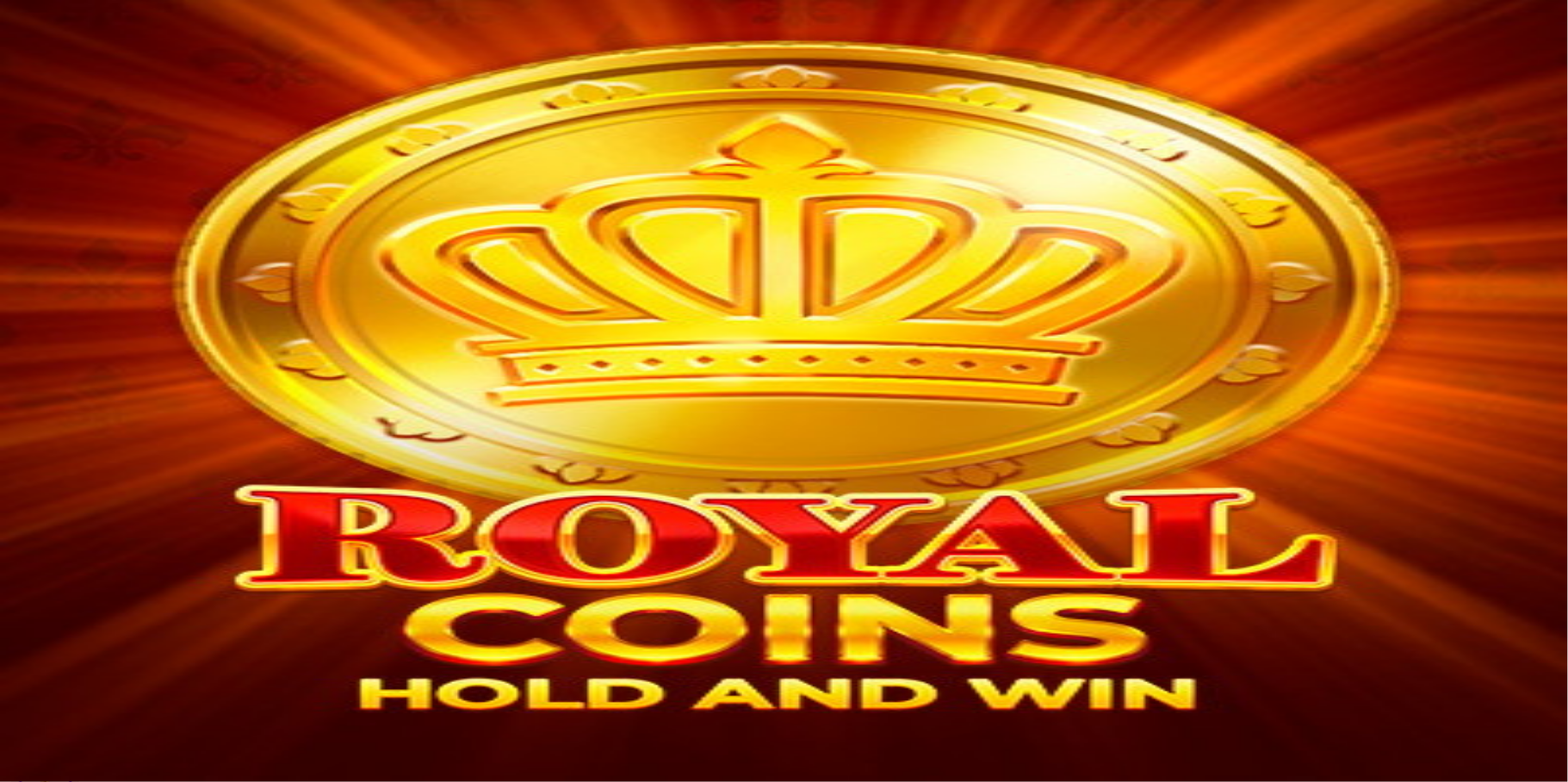
click at [82, 721] on button at bounding box center [76, 724] width 14 height 6
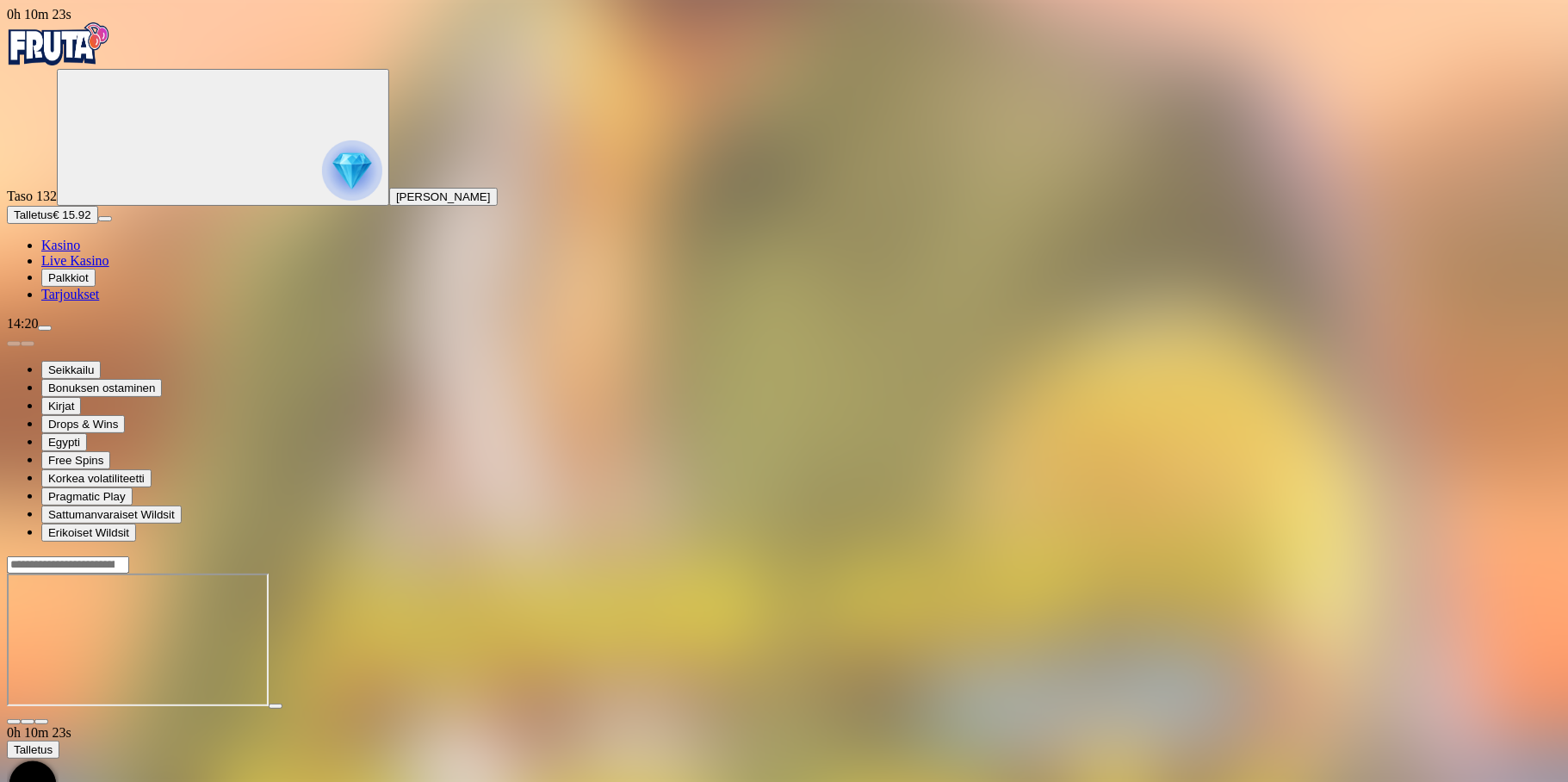
click at [14, 722] on span "close icon" at bounding box center [14, 722] width 0 height 0
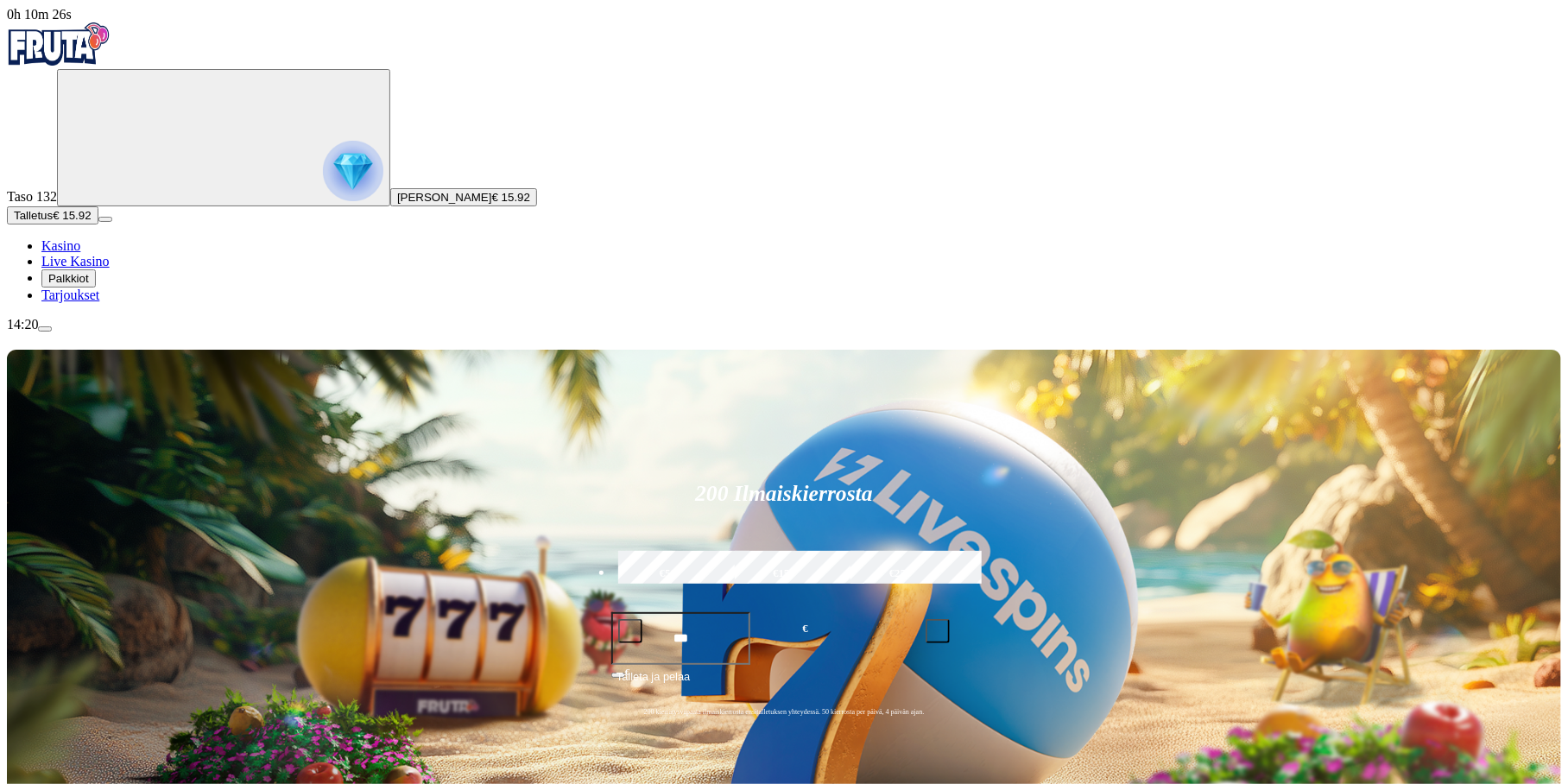
type input "*******"
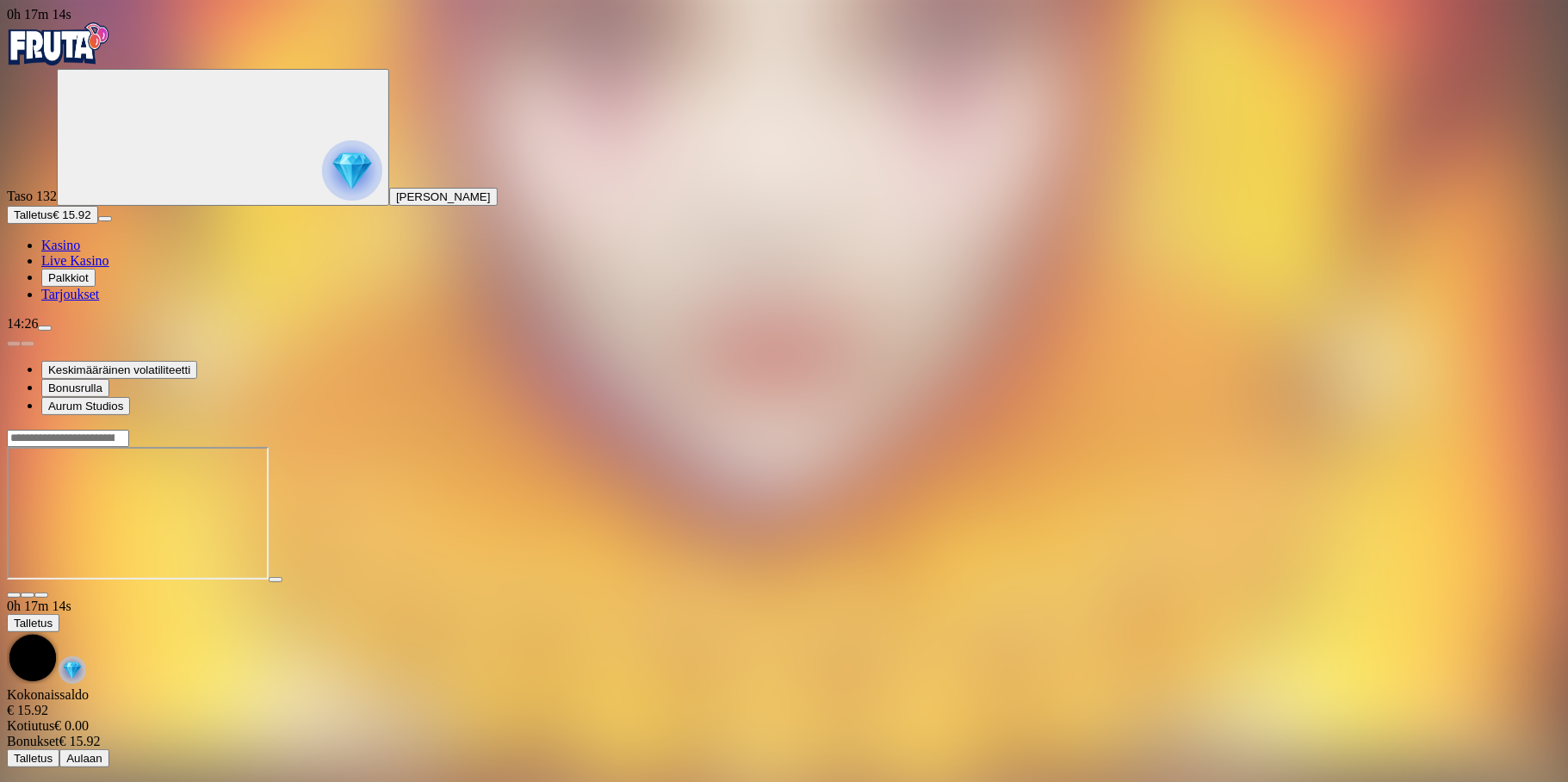
click at [14, 596] on span "close icon" at bounding box center [14, 596] width 0 height 0
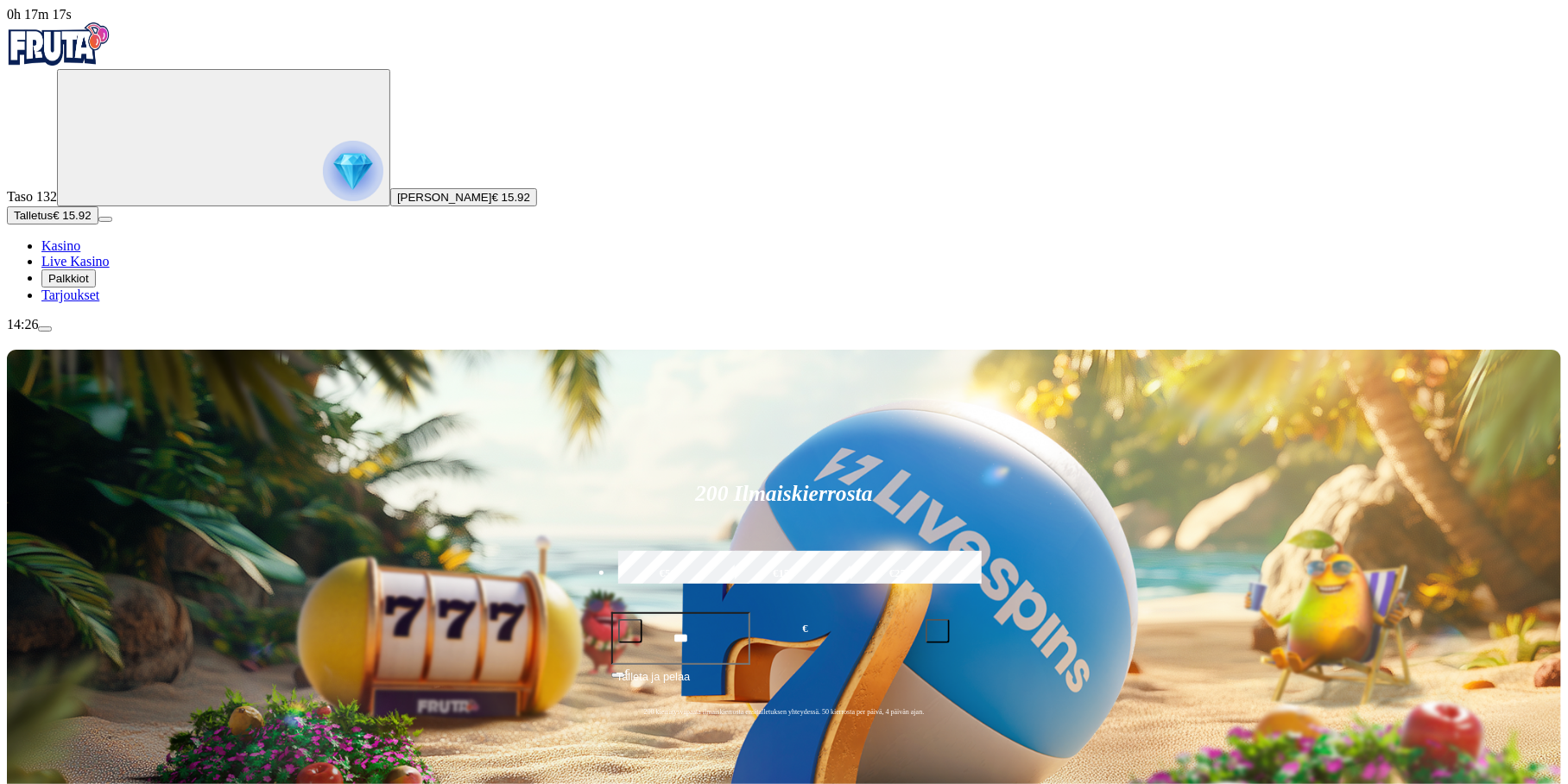
click at [45, 330] on span "menu icon" at bounding box center [45, 330] width 0 height 0
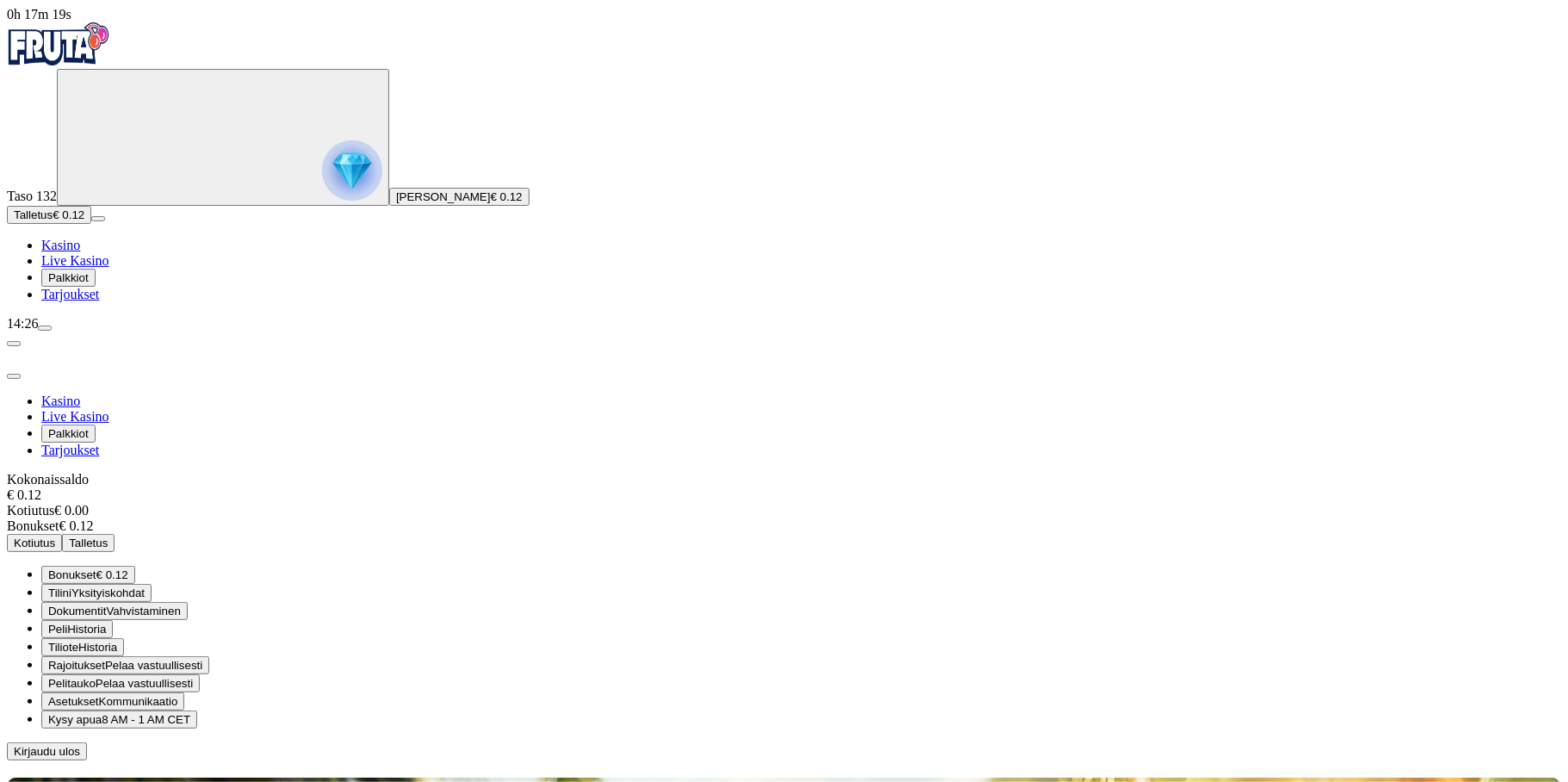
click at [87, 743] on button "Kirjaudu ulos" at bounding box center [47, 751] width 81 height 18
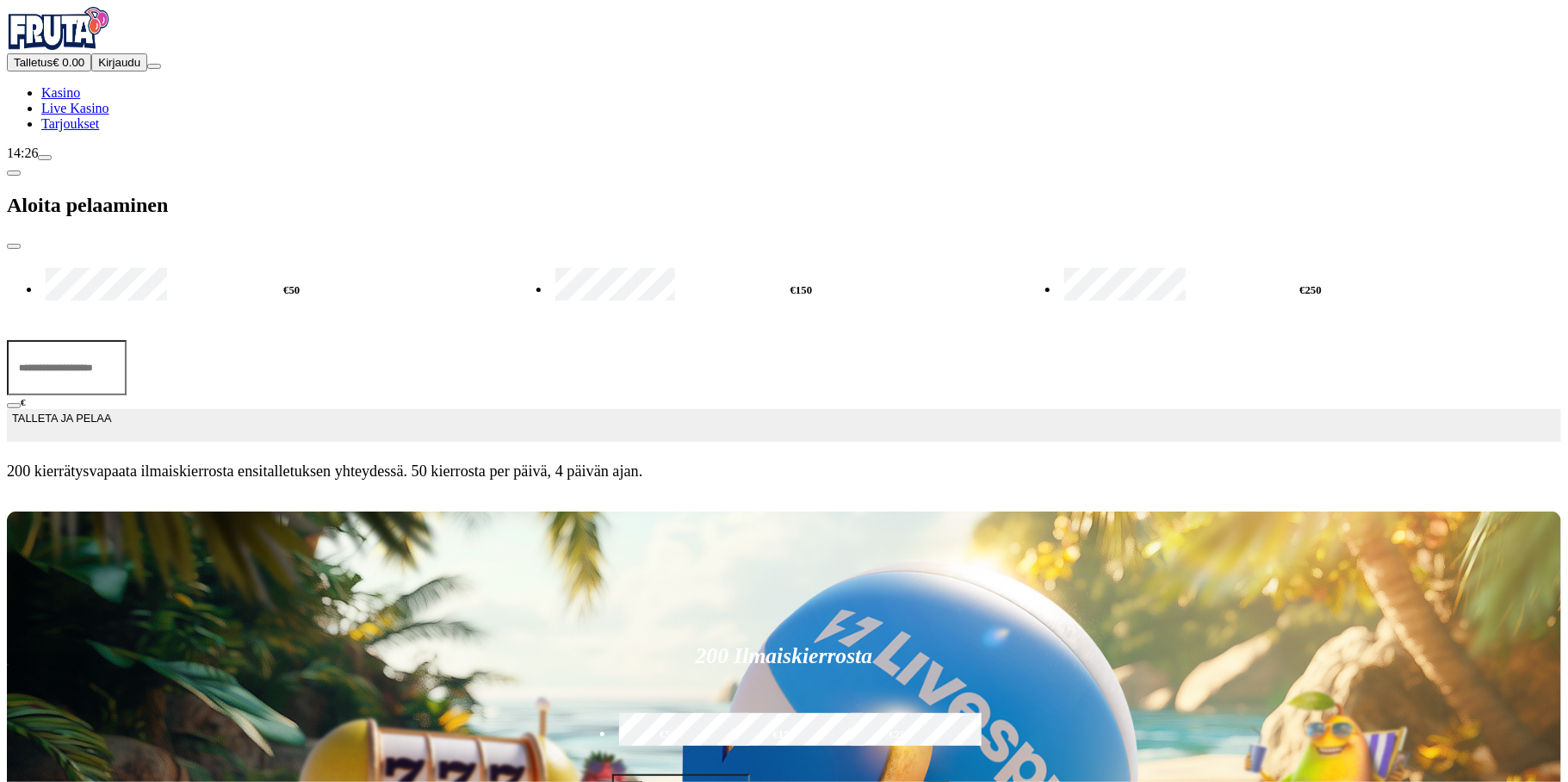
click at [14, 246] on span "close icon" at bounding box center [14, 246] width 0 height 0
